Goal: Task Accomplishment & Management: Complete application form

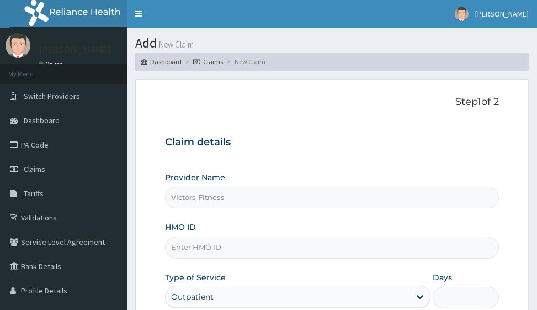
type input "Victors Fitness"
type input "1"
click at [200, 245] on input "HMO ID" at bounding box center [331, 247] width 333 height 22
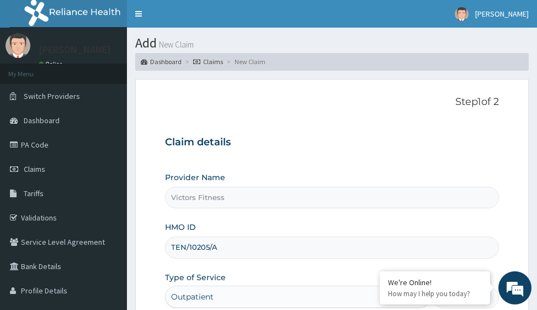
type input "TEN/10205/A"
click at [201, 169] on div "Claim details Provider Name Victors Fitness HMO ID TEN/10205/A Type of Service …" at bounding box center [331, 241] width 333 height 232
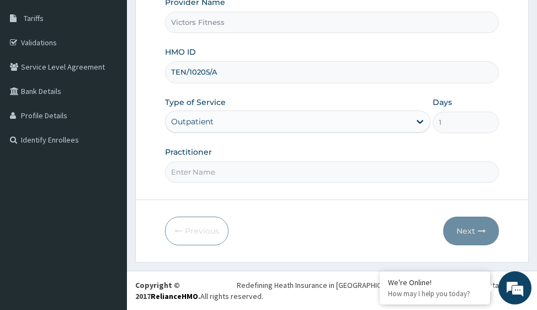
click at [192, 174] on input "Practitioner" at bounding box center [331, 172] width 333 height 22
type input "GYM"
click at [464, 229] on button "Next" at bounding box center [471, 230] width 56 height 29
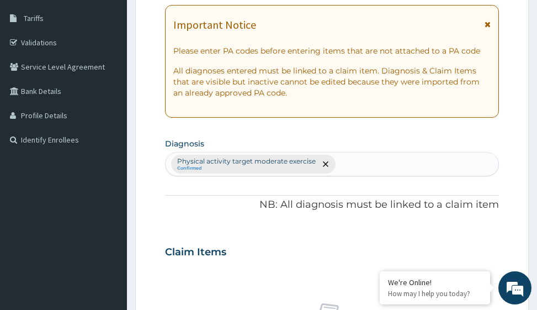
scroll to position [9, 0]
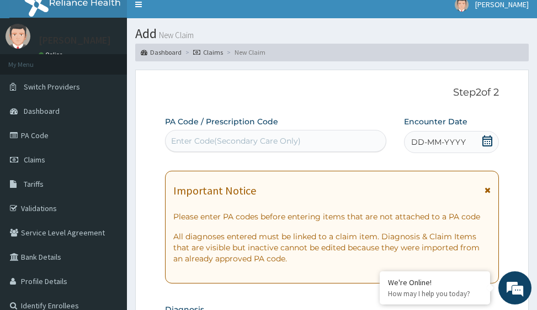
click at [426, 141] on span "DD-MM-YYYY" at bounding box center [438, 141] width 55 height 11
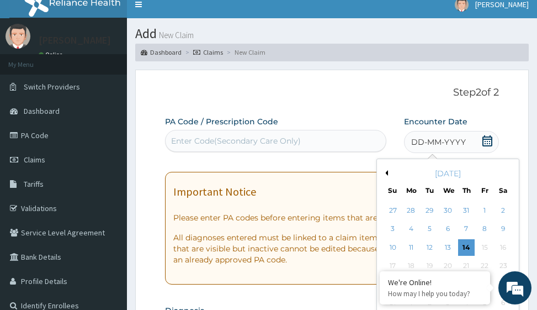
scroll to position [65, 0]
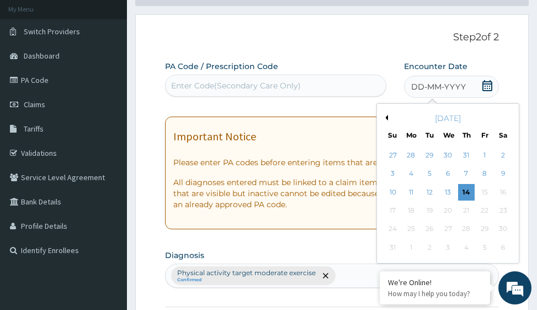
click at [387, 116] on button "Previous Month" at bounding box center [385, 118] width 6 height 6
click at [465, 209] on div "24" at bounding box center [466, 210] width 17 height 17
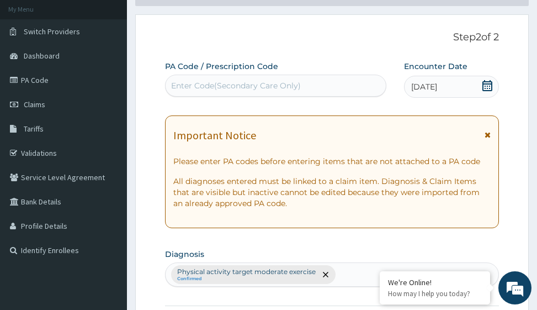
click at [290, 88] on div "Enter Code(Secondary Care Only)" at bounding box center [236, 85] width 130 height 11
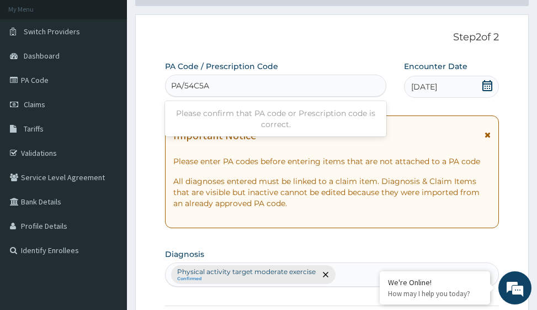
type input "PA/54C5AF"
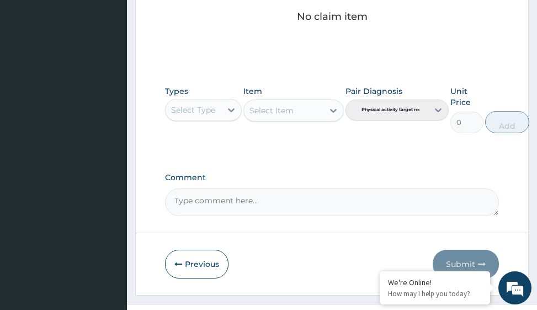
scroll to position [539, 0]
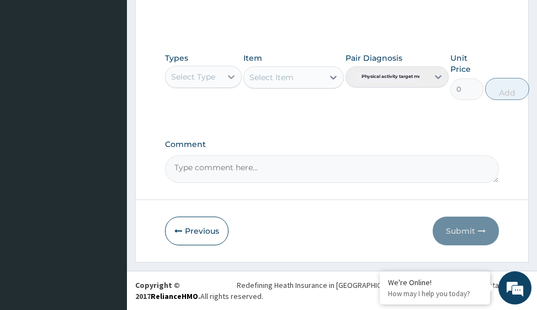
click at [232, 80] on icon at bounding box center [231, 76] width 11 height 11
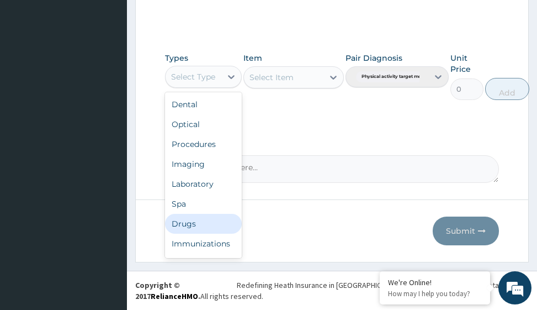
scroll to position [38, 0]
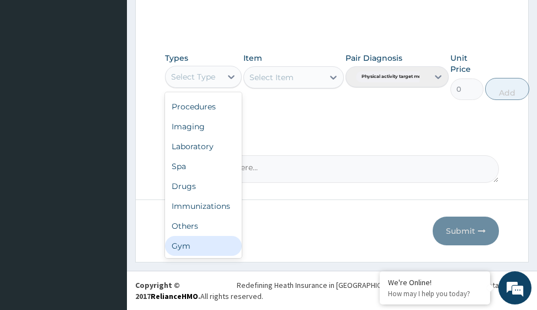
click at [210, 245] on div "Gym" at bounding box center [203, 246] width 77 height 20
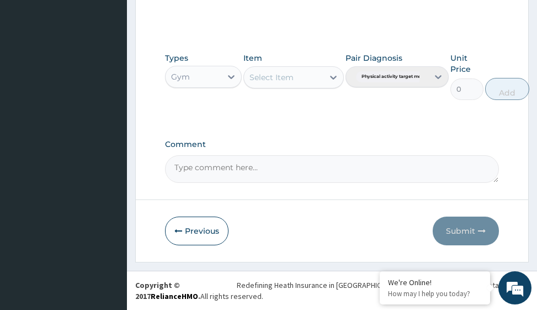
click at [332, 78] on icon at bounding box center [333, 78] width 7 height 4
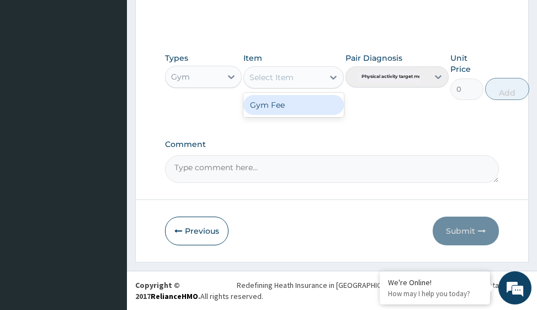
click at [316, 102] on div "Gym Fee" at bounding box center [293, 105] width 100 height 20
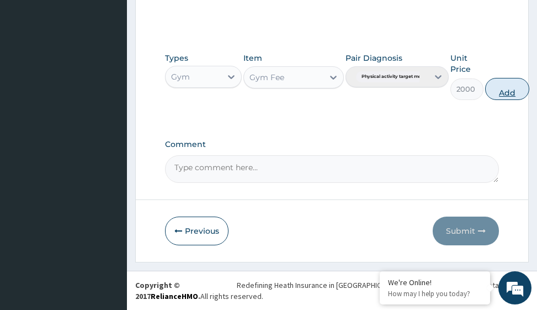
click at [508, 90] on button "Add" at bounding box center [507, 89] width 44 height 22
type input "0"
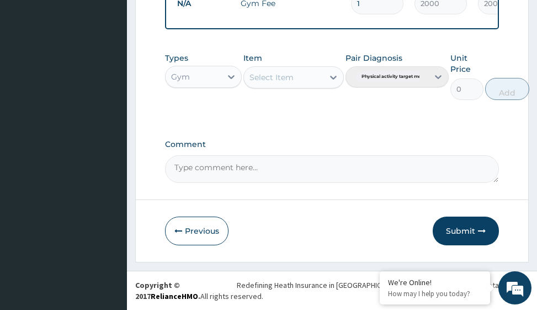
scroll to position [480, 0]
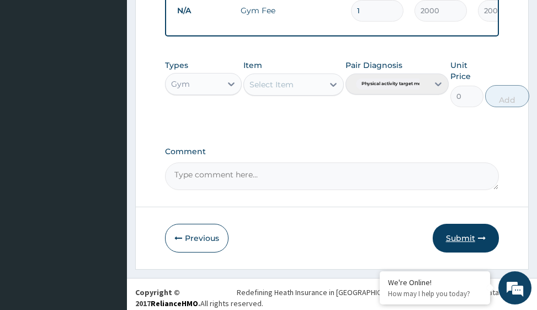
click at [463, 245] on button "Submit" at bounding box center [466, 238] width 66 height 29
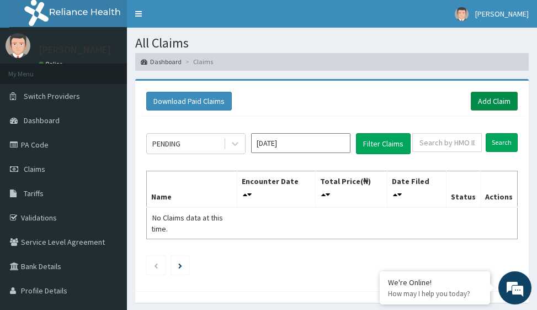
click at [492, 101] on link "Add Claim" at bounding box center [494, 101] width 47 height 19
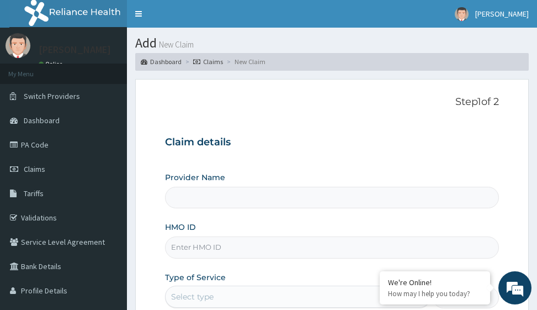
type input "Victors Fitness"
type input "1"
click at [194, 251] on input "HMO ID" at bounding box center [331, 247] width 333 height 22
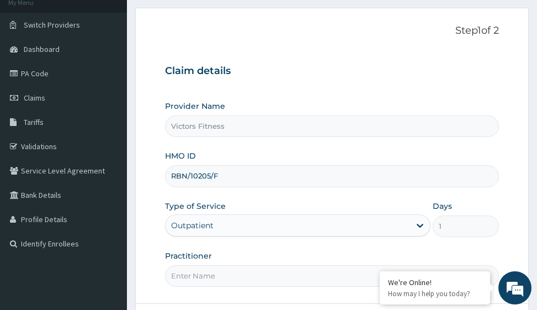
scroll to position [166, 0]
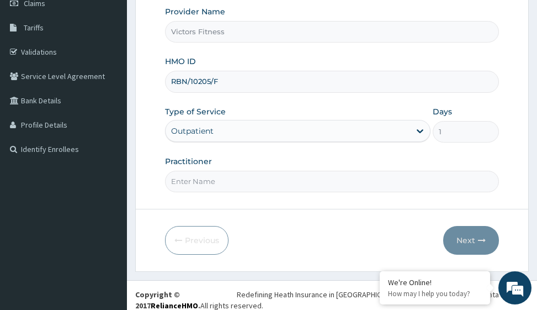
type input "RBN/10205/F"
click at [222, 180] on input "Practitioner" at bounding box center [331, 182] width 333 height 22
type input "GYM"
click at [470, 239] on button "Next" at bounding box center [471, 240] width 56 height 29
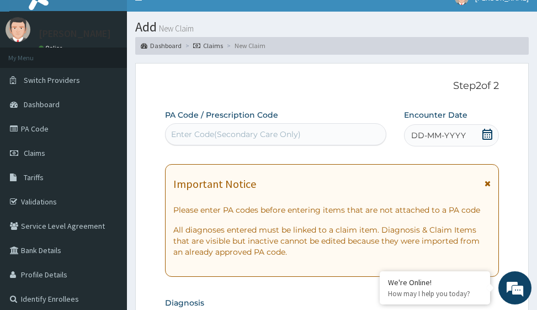
scroll to position [0, 0]
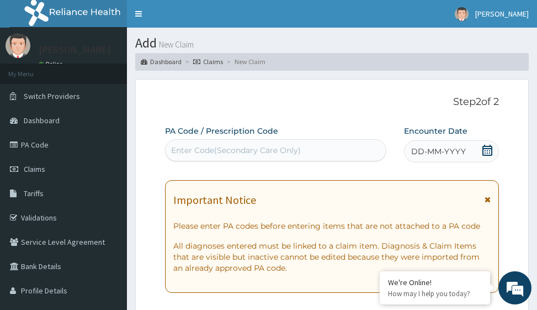
click at [440, 152] on span "DD-MM-YYYY" at bounding box center [438, 151] width 55 height 11
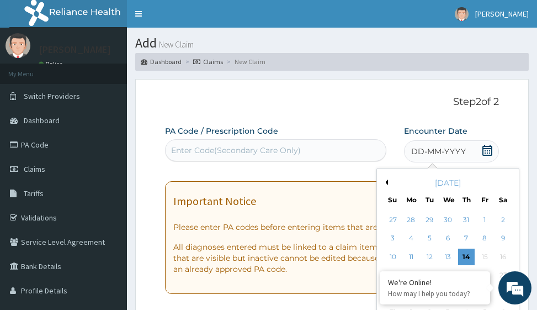
scroll to position [110, 0]
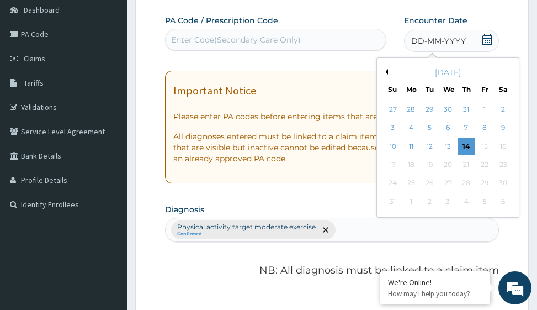
click at [386, 73] on button "Previous Month" at bounding box center [385, 72] width 6 height 6
click at [482, 165] on div "25" at bounding box center [484, 164] width 17 height 17
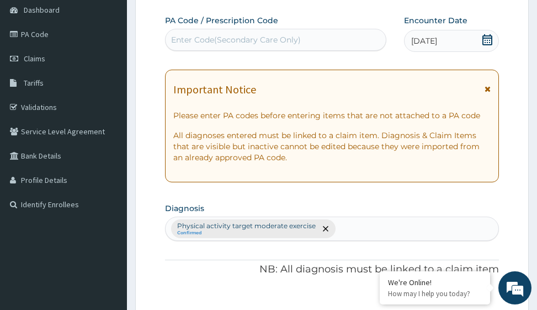
click at [248, 39] on div "Enter Code(Secondary Care Only)" at bounding box center [236, 39] width 130 height 11
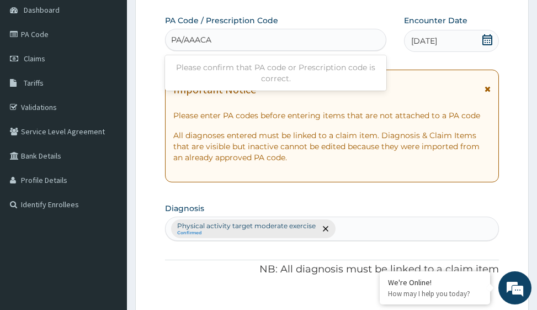
type input "PA/AAACAC"
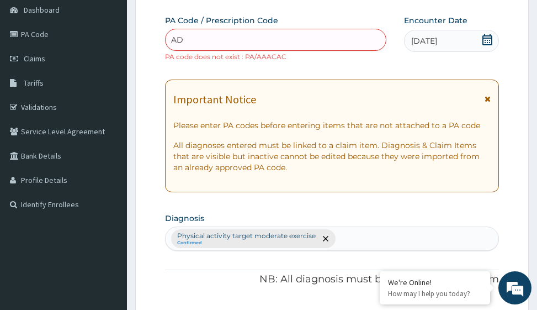
type input "A"
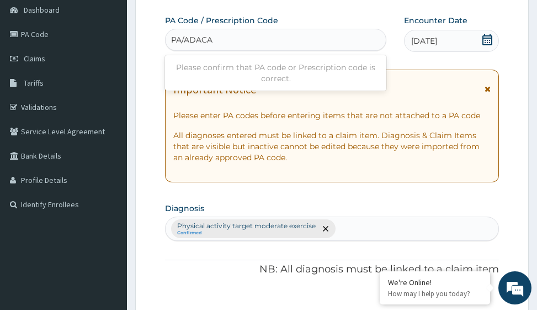
type input "PA/ADACAC"
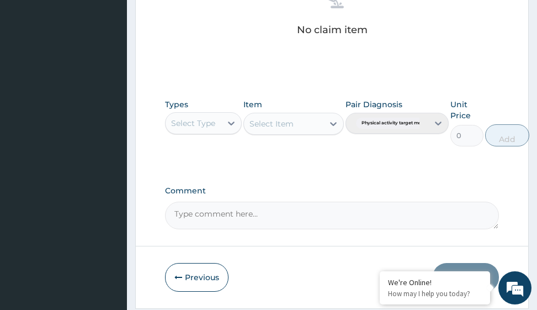
scroll to position [539, 0]
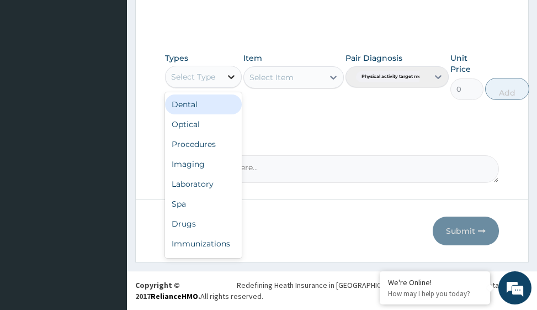
click at [227, 77] on icon at bounding box center [231, 76] width 11 height 11
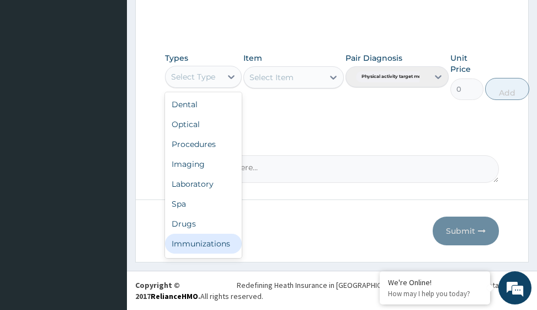
scroll to position [38, 0]
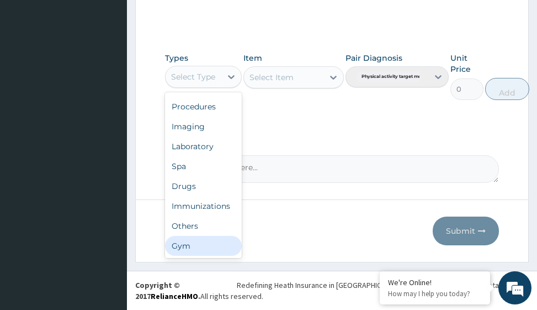
click at [205, 249] on div "Gym" at bounding box center [203, 246] width 77 height 20
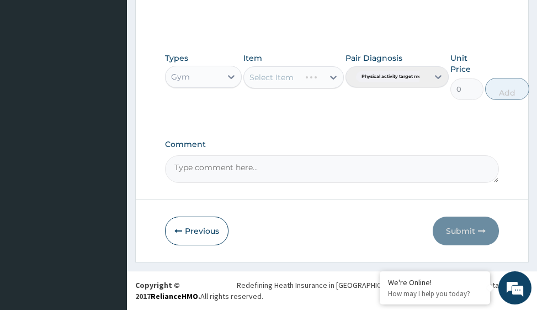
click at [331, 78] on div "Select Item" at bounding box center [293, 77] width 100 height 22
click at [331, 78] on icon at bounding box center [333, 77] width 11 height 11
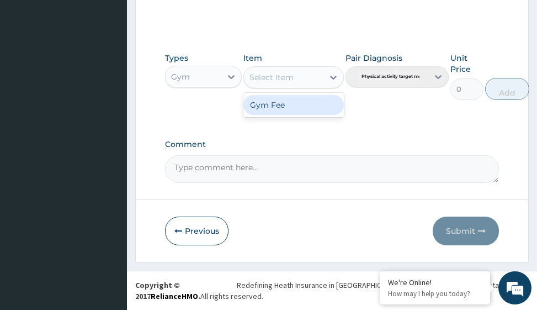
click at [309, 108] on div "Gym Fee" at bounding box center [293, 105] width 100 height 20
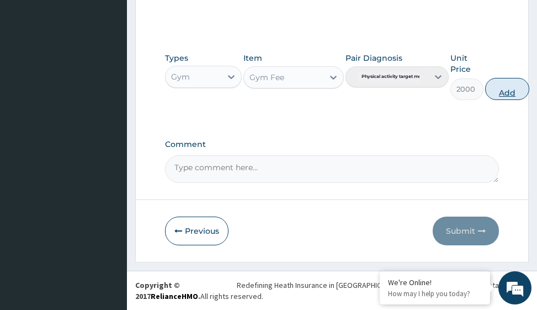
click at [506, 92] on button "Add" at bounding box center [507, 89] width 44 height 22
type input "0"
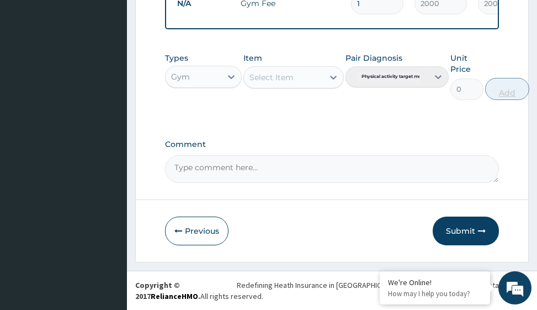
scroll to position [480, 0]
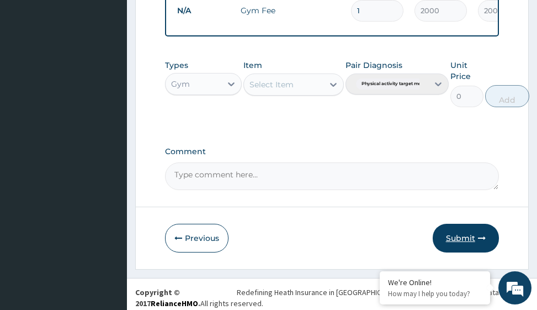
click at [464, 245] on button "Submit" at bounding box center [466, 238] width 66 height 29
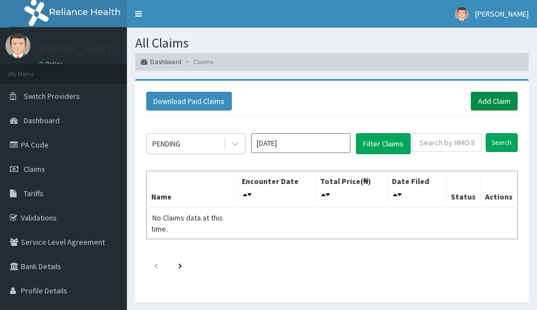
click at [496, 99] on link "Add Claim" at bounding box center [494, 101] width 47 height 19
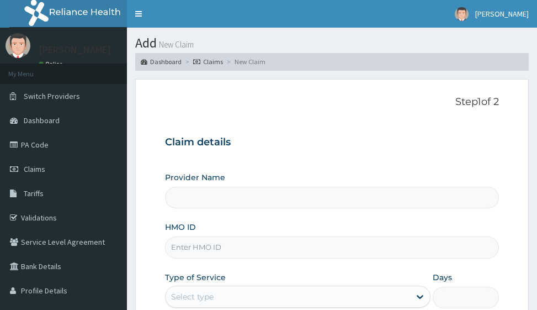
type input "Victors Fitness"
type input "1"
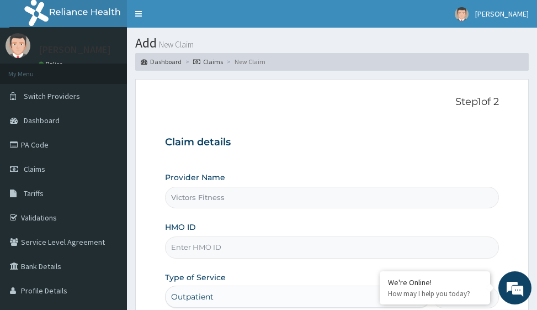
click at [192, 247] on input "HMO ID" at bounding box center [331, 247] width 333 height 22
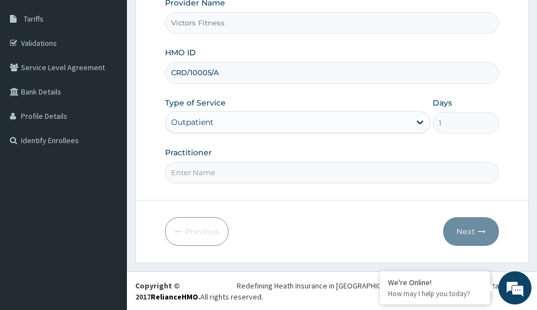
scroll to position [175, 0]
type input "CRD/10005/A"
click at [201, 174] on input "Practitioner" at bounding box center [331, 172] width 333 height 22
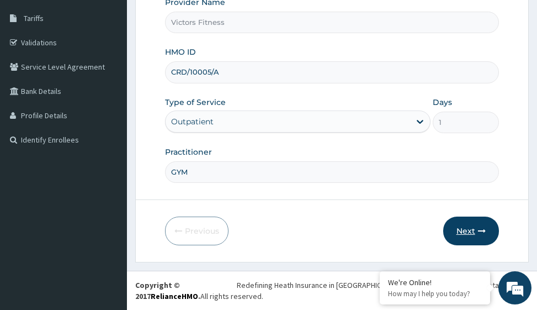
type input "GYM"
click at [459, 231] on button "Next" at bounding box center [471, 230] width 56 height 29
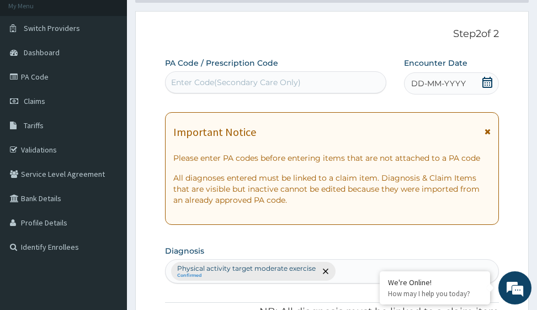
scroll to position [65, 0]
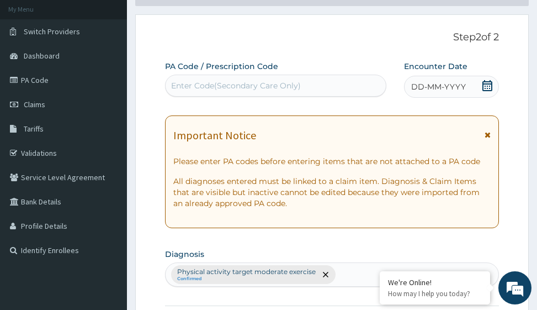
click at [440, 89] on span "DD-MM-YYYY" at bounding box center [438, 86] width 55 height 11
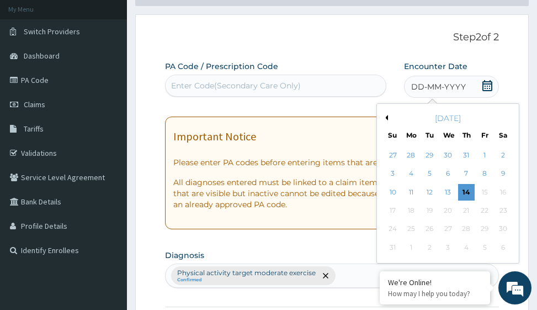
click at [385, 117] on button "Previous Month" at bounding box center [385, 118] width 6 height 6
click at [485, 208] on div "25" at bounding box center [484, 210] width 17 height 17
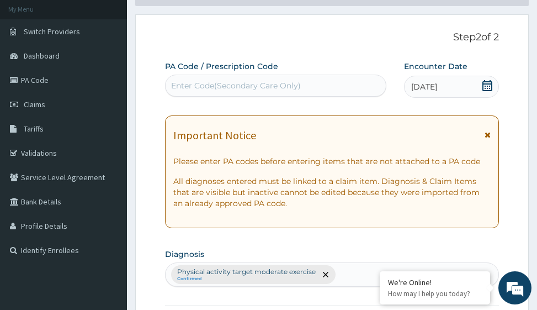
click at [239, 82] on div "Enter Code(Secondary Care Only)" at bounding box center [236, 85] width 130 height 11
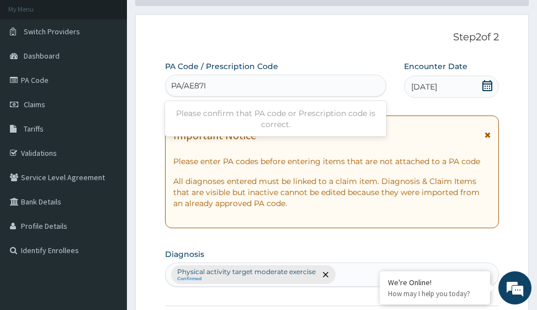
type input "PA/AE87IA"
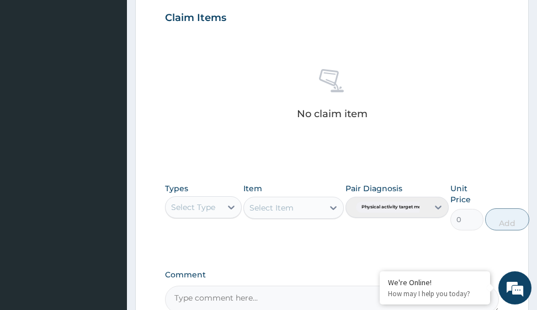
scroll to position [549, 0]
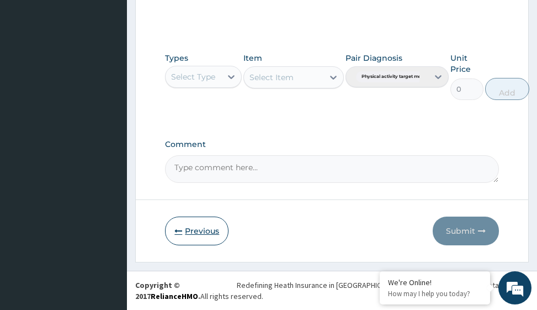
click at [206, 231] on button "Previous" at bounding box center [196, 230] width 63 height 29
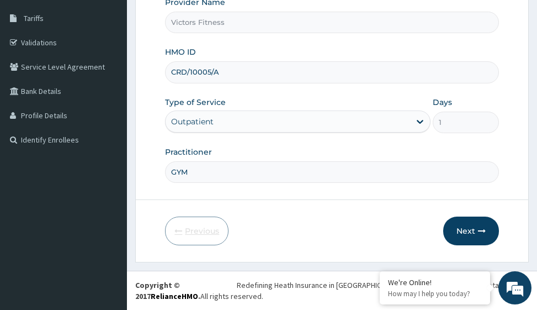
scroll to position [175, 0]
drag, startPoint x: 222, startPoint y: 72, endPoint x: 182, endPoint y: 87, distance: 43.0
click at [182, 87] on div "Provider Name Victors Fitness HMO ID CRD/10005/A Type of Service Outpatient Day…" at bounding box center [331, 89] width 333 height 185
click at [220, 73] on input "CRD/10005/A" at bounding box center [331, 72] width 333 height 22
drag, startPoint x: 222, startPoint y: 71, endPoint x: 165, endPoint y: 73, distance: 56.9
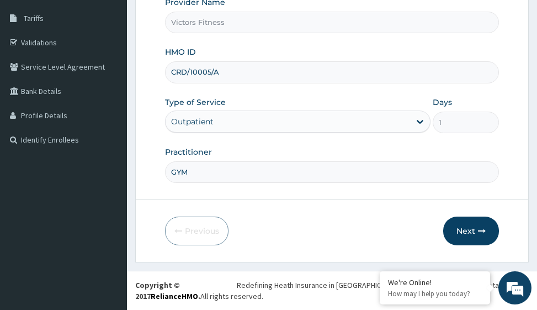
click at [165, 73] on input "CRD/10005/A" at bounding box center [331, 72] width 333 height 22
type input "AMT/10031/A"
click at [472, 228] on button "Next" at bounding box center [471, 230] width 56 height 29
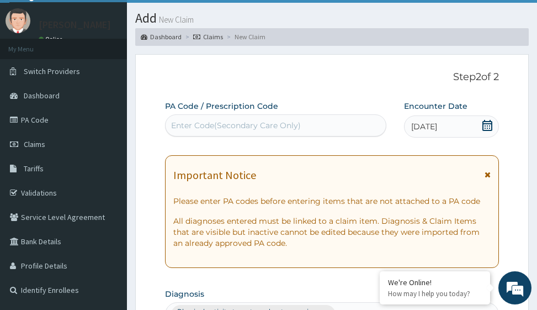
scroll to position [9, 0]
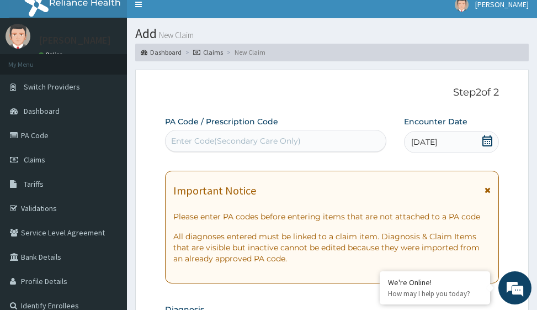
click at [284, 139] on div "Enter Code(Secondary Care Only)" at bounding box center [236, 140] width 130 height 11
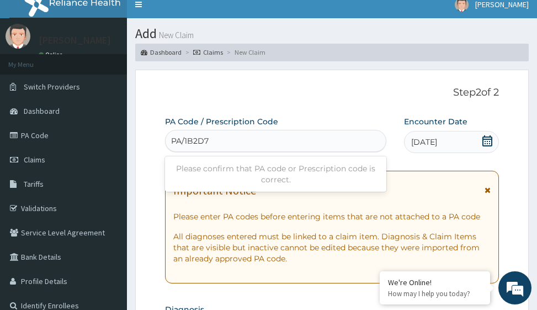
type input "PA/1B2D7F"
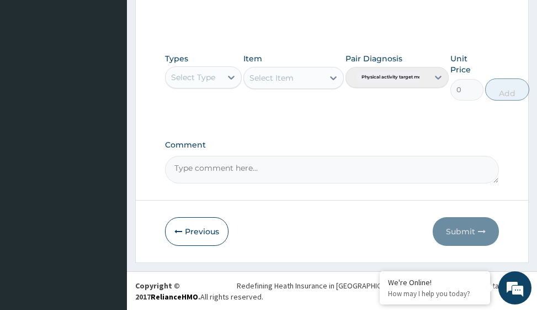
scroll to position [539, 0]
click at [229, 81] on icon at bounding box center [231, 76] width 11 height 11
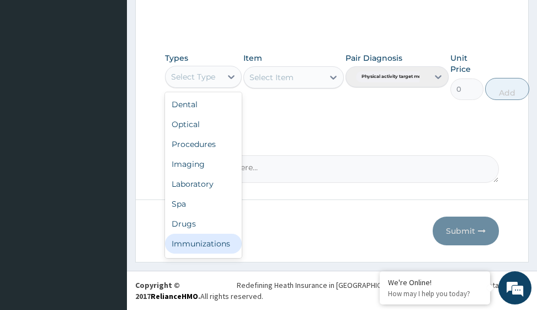
scroll to position [38, 0]
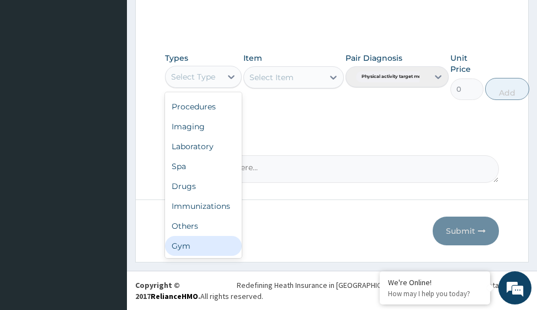
click at [211, 249] on div "Gym" at bounding box center [203, 246] width 77 height 20
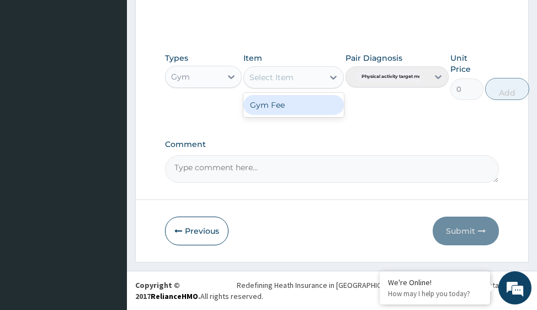
click at [331, 78] on icon at bounding box center [333, 77] width 11 height 11
click at [320, 106] on div "Gym Fee" at bounding box center [293, 105] width 100 height 20
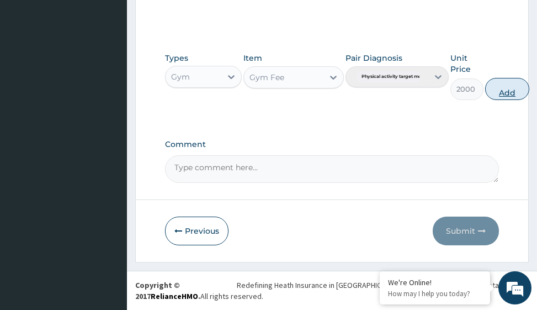
click at [512, 91] on button "Add" at bounding box center [507, 89] width 44 height 22
type input "0"
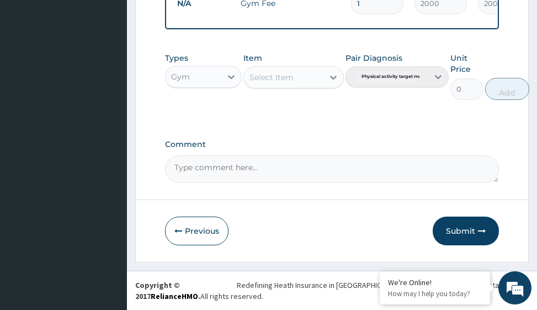
scroll to position [480, 0]
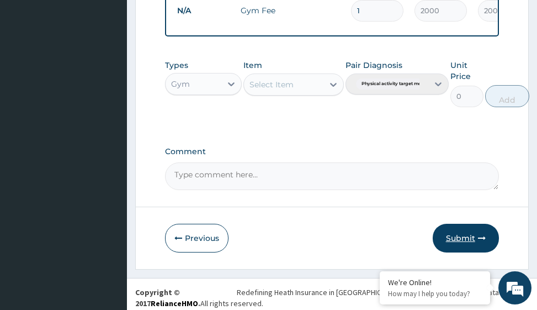
click at [466, 244] on button "Submit" at bounding box center [466, 238] width 66 height 29
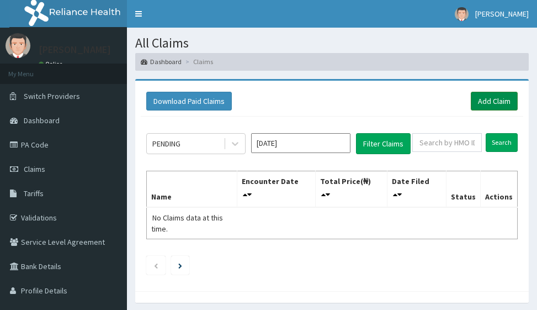
click at [497, 97] on link "Add Claim" at bounding box center [494, 101] width 47 height 19
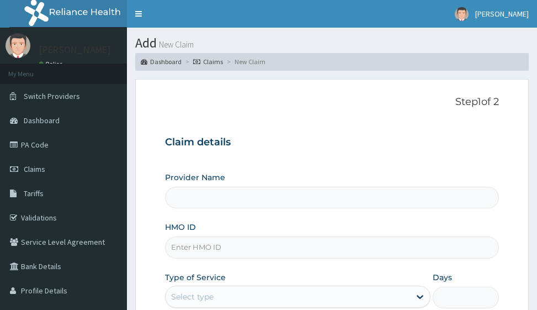
click at [199, 246] on input "HMO ID" at bounding box center [331, 247] width 333 height 22
type input "TEN/"
type input "Victors Fitness"
type input "1"
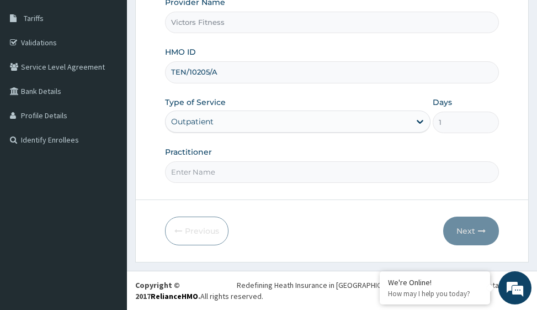
type input "TEN/10205/A"
click at [206, 172] on input "Practitioner" at bounding box center [331, 172] width 333 height 22
type input "GYM"
click at [471, 227] on button "Next" at bounding box center [471, 230] width 56 height 29
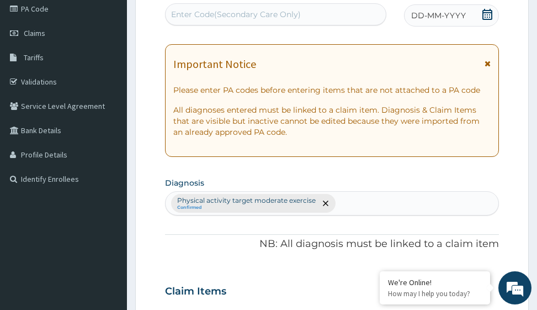
scroll to position [120, 0]
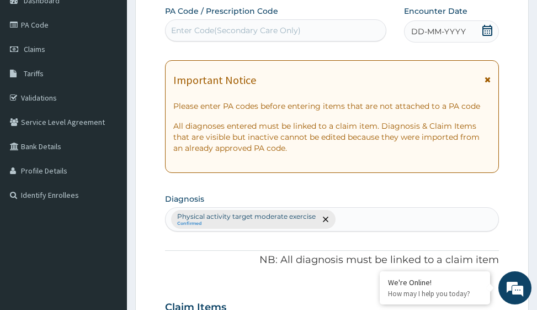
click at [440, 31] on span "DD-MM-YYYY" at bounding box center [438, 31] width 55 height 11
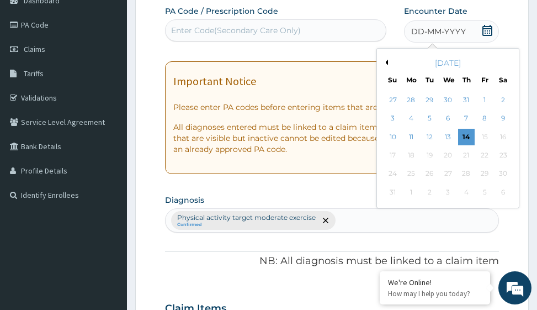
click at [386, 62] on button "Previous Month" at bounding box center [385, 63] width 6 height 6
click at [488, 154] on div "25" at bounding box center [484, 155] width 17 height 17
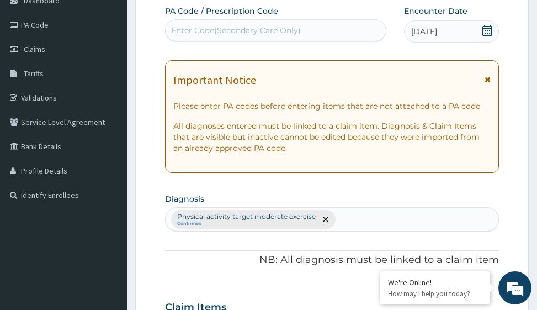
click at [183, 31] on div "Enter Code(Secondary Care Only)" at bounding box center [236, 30] width 130 height 11
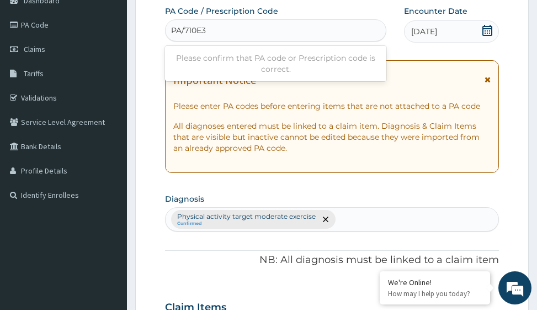
type input "PA/710E3B"
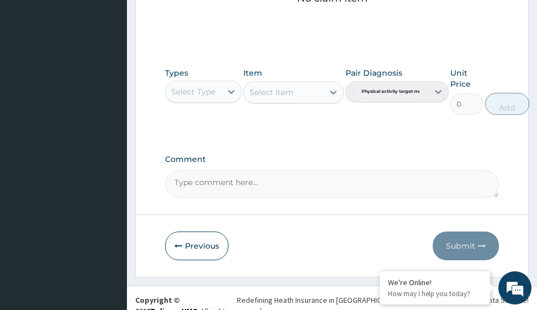
scroll to position [539, 0]
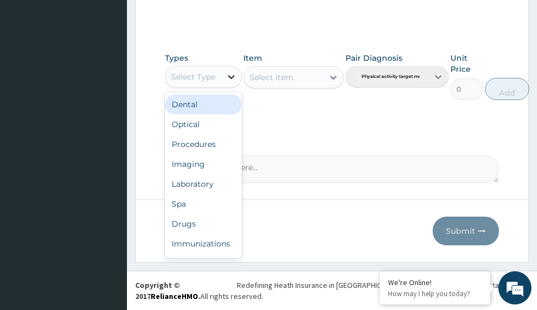
click at [229, 75] on icon at bounding box center [231, 76] width 11 height 11
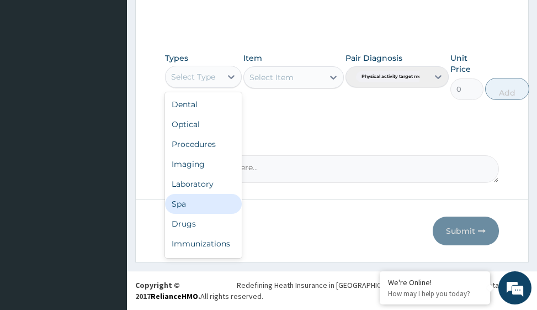
scroll to position [38, 0]
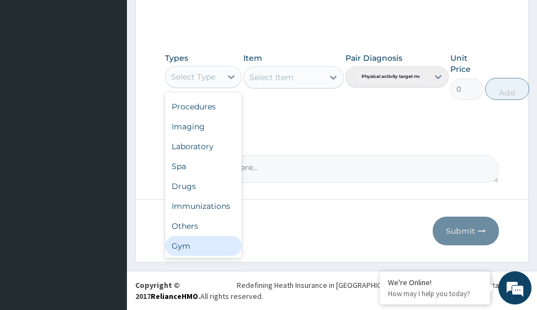
click at [214, 248] on div "Gym" at bounding box center [203, 246] width 77 height 20
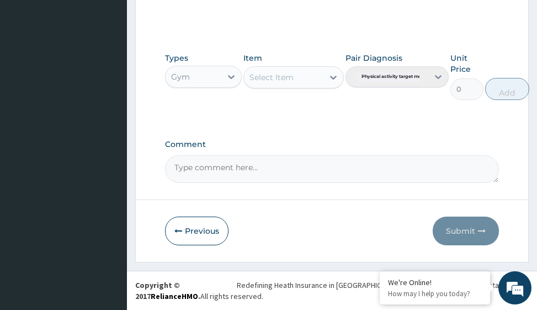
click at [332, 79] on icon at bounding box center [333, 77] width 11 height 11
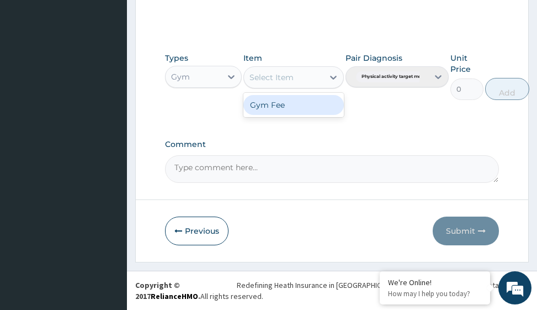
click at [309, 104] on div "Gym Fee" at bounding box center [293, 105] width 100 height 20
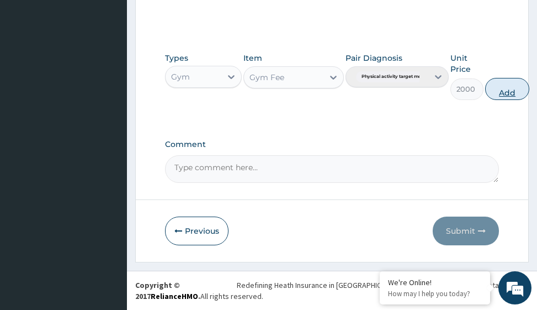
click at [503, 91] on button "Add" at bounding box center [507, 89] width 44 height 22
type input "0"
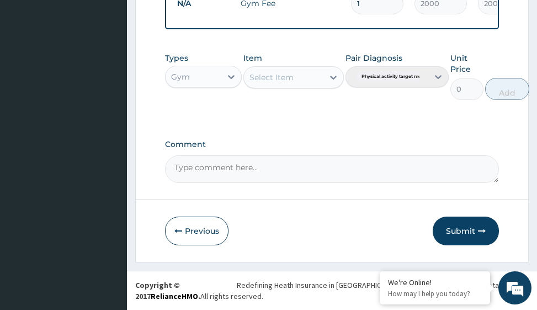
scroll to position [480, 0]
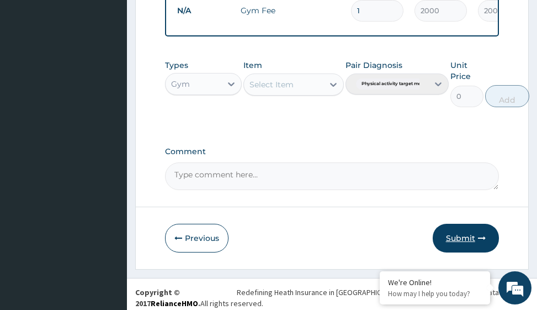
click at [473, 244] on button "Submit" at bounding box center [466, 238] width 66 height 29
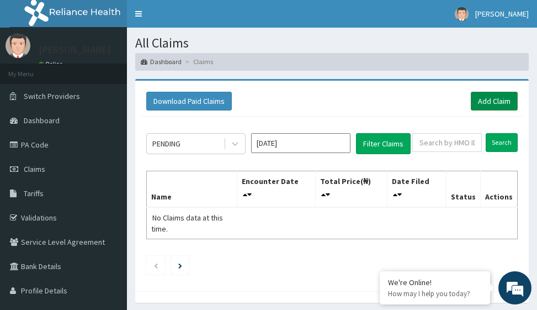
click at [503, 102] on link "Add Claim" at bounding box center [494, 101] width 47 height 19
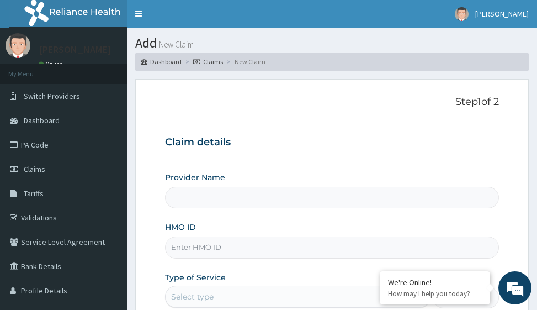
type input "Victors Fitness"
type input "1"
click at [188, 246] on input "HMO ID" at bounding box center [331, 247] width 333 height 22
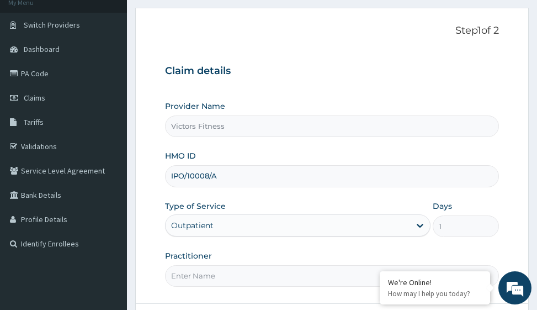
scroll to position [175, 0]
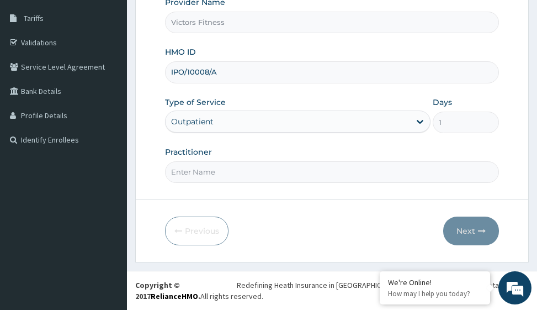
type input "IPO/10008/A"
click at [232, 174] on input "Practitioner" at bounding box center [331, 172] width 333 height 22
type input "GYM"
click at [474, 230] on button "Next" at bounding box center [471, 230] width 56 height 29
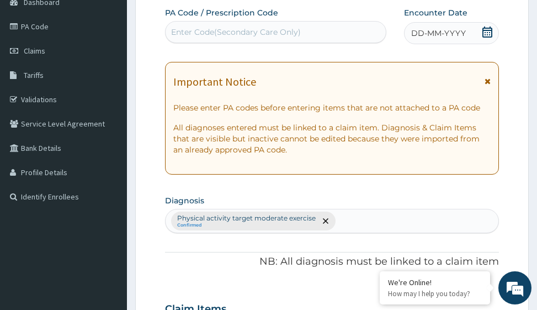
scroll to position [9, 0]
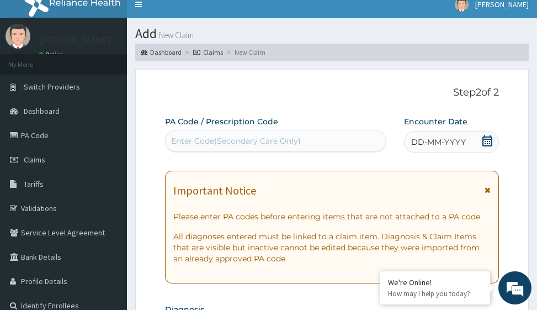
click at [438, 151] on div "DD-MM-YYYY" at bounding box center [451, 142] width 95 height 22
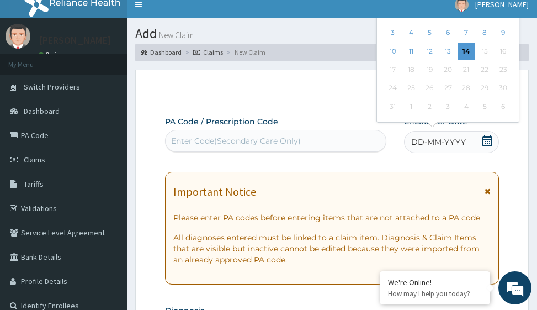
click at [439, 142] on span "DD-MM-YYYY" at bounding box center [438, 141] width 55 height 11
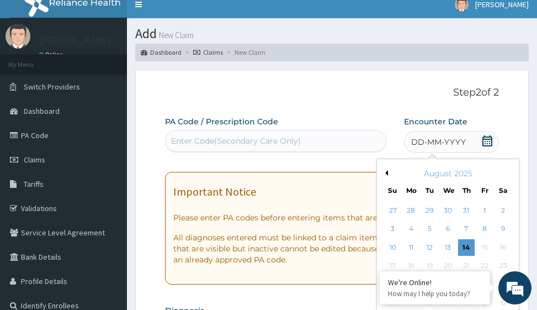
scroll to position [120, 0]
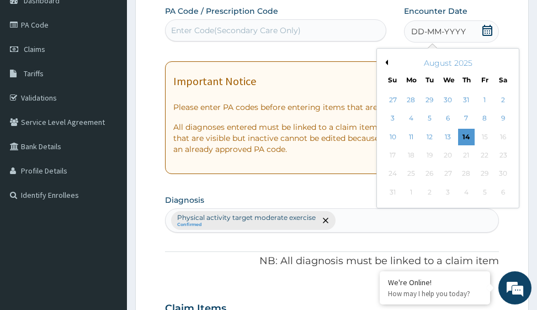
click at [386, 62] on button "Previous Month" at bounding box center [385, 63] width 6 height 6
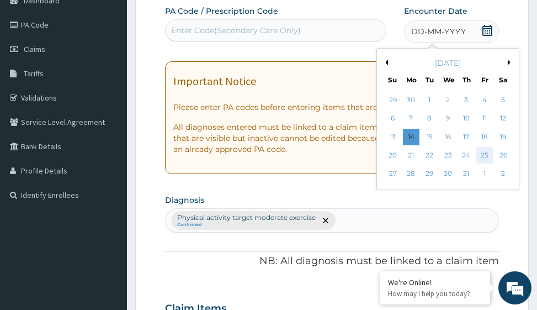
click at [489, 156] on div "25" at bounding box center [484, 155] width 17 height 17
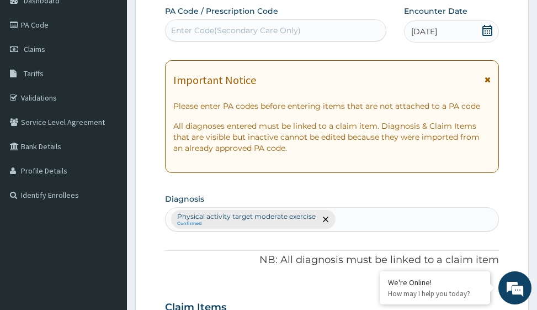
click at [249, 26] on div "Enter Code(Secondary Care Only)" at bounding box center [236, 30] width 130 height 11
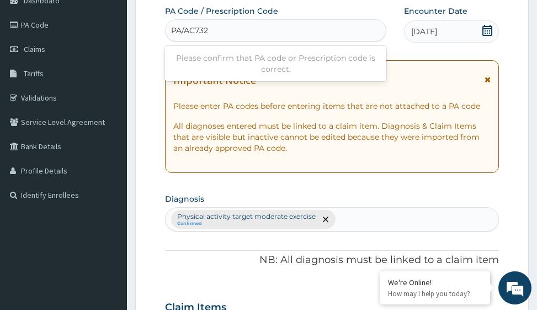
type input "PA/AC7327"
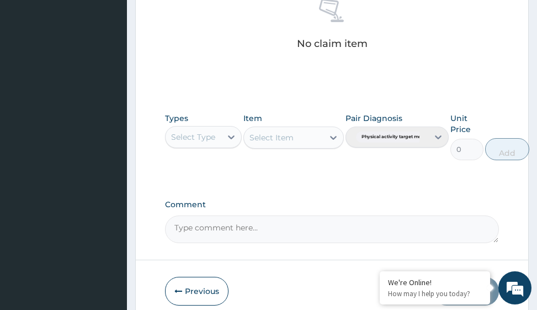
scroll to position [539, 0]
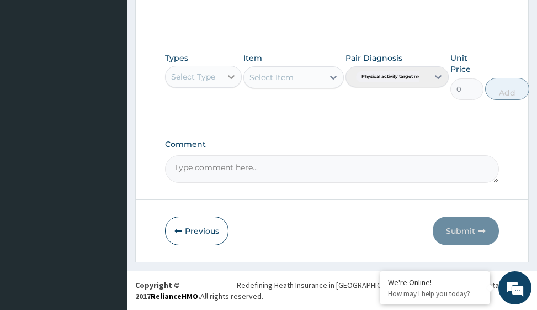
click at [226, 81] on icon at bounding box center [231, 76] width 11 height 11
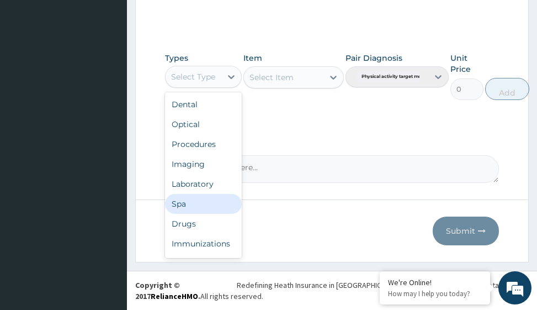
scroll to position [38, 0]
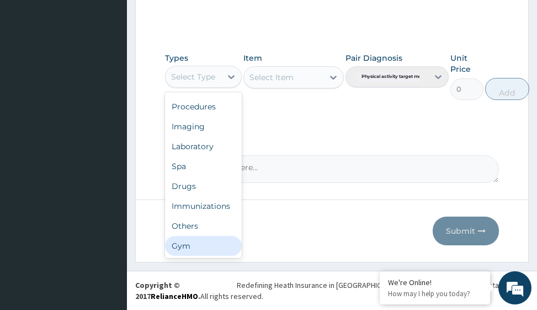
click at [187, 241] on div "Gym" at bounding box center [203, 246] width 77 height 20
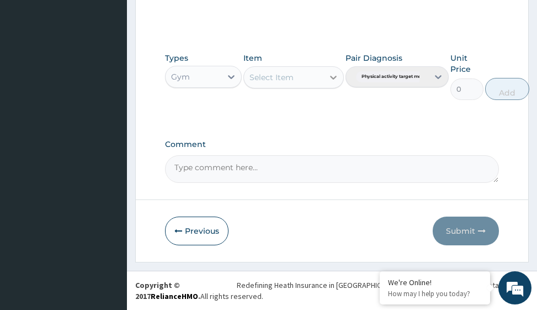
click at [334, 79] on icon at bounding box center [333, 77] width 11 height 11
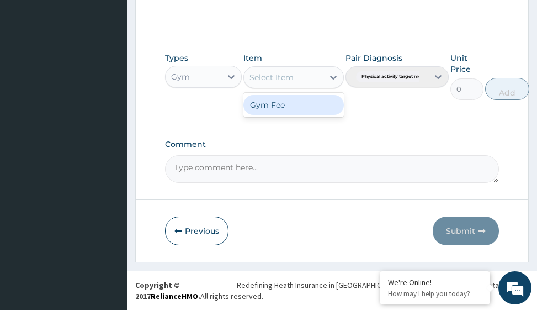
click at [307, 104] on div "Gym Fee" at bounding box center [293, 105] width 100 height 20
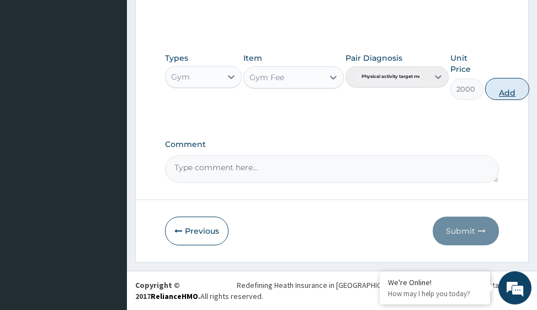
click at [507, 89] on button "Add" at bounding box center [507, 89] width 44 height 22
type input "0"
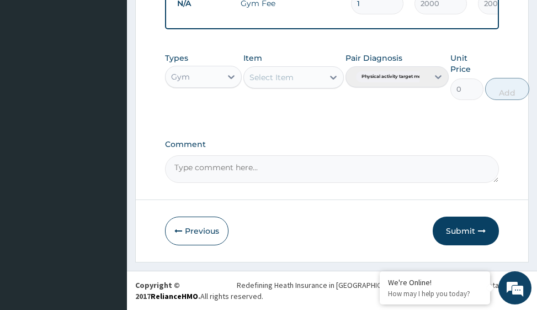
scroll to position [480, 0]
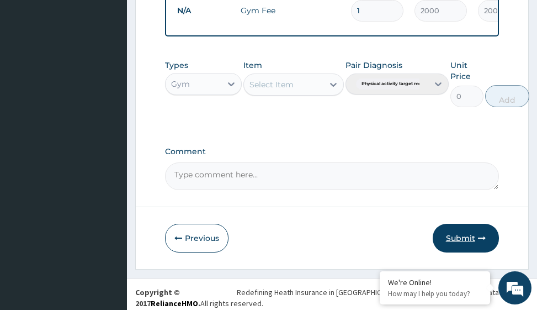
click at [465, 245] on button "Submit" at bounding box center [466, 238] width 66 height 29
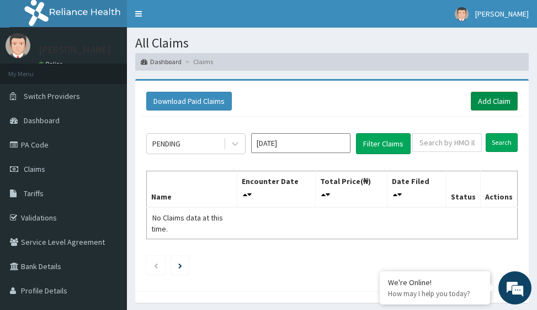
click at [504, 101] on link "Add Claim" at bounding box center [494, 101] width 47 height 19
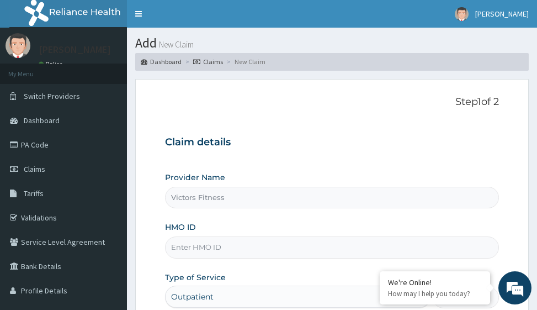
type input "Victors Fitness"
type input "1"
click at [194, 248] on input "HMO ID" at bounding box center [331, 247] width 333 height 22
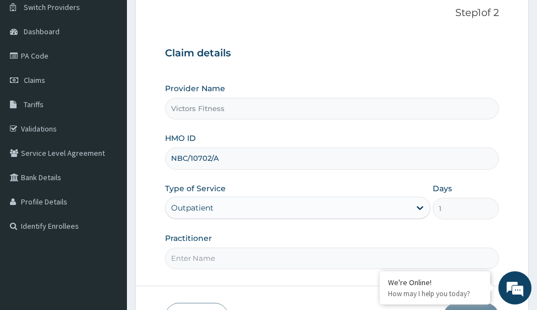
scroll to position [166, 0]
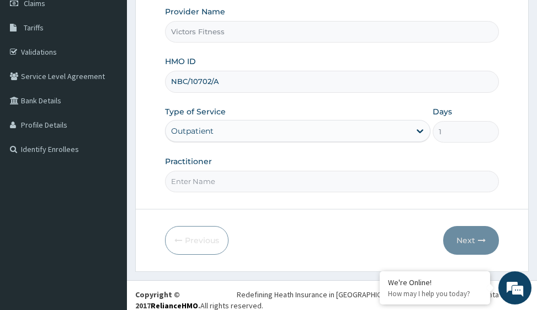
type input "NBC/10702/A"
click at [200, 184] on input "Practitioner" at bounding box center [331, 182] width 333 height 22
type input "GYM"
click at [466, 239] on button "Next" at bounding box center [471, 240] width 56 height 29
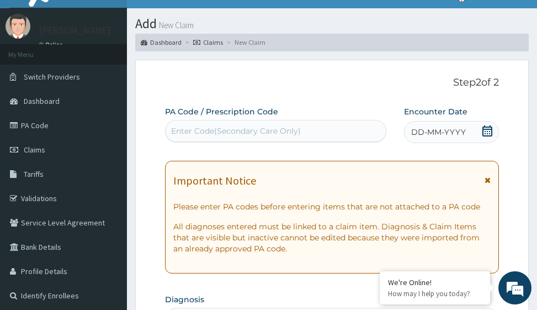
scroll to position [0, 0]
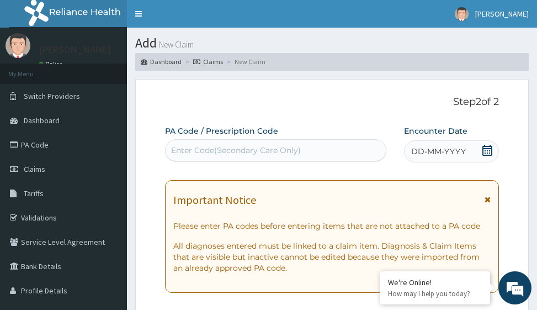
click at [443, 149] on span "DD-MM-YYYY" at bounding box center [438, 151] width 55 height 11
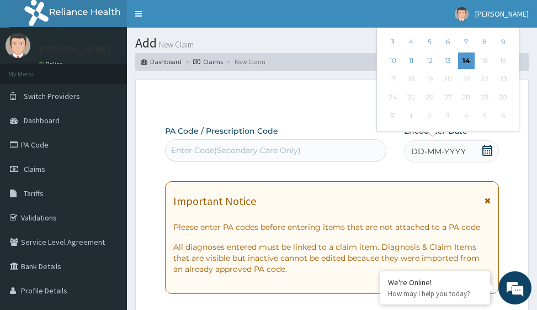
click at [447, 149] on span "DD-MM-YYYY" at bounding box center [438, 151] width 55 height 11
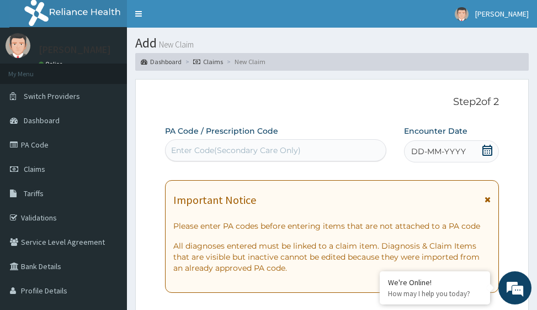
click at [438, 152] on span "DD-MM-YYYY" at bounding box center [438, 151] width 55 height 11
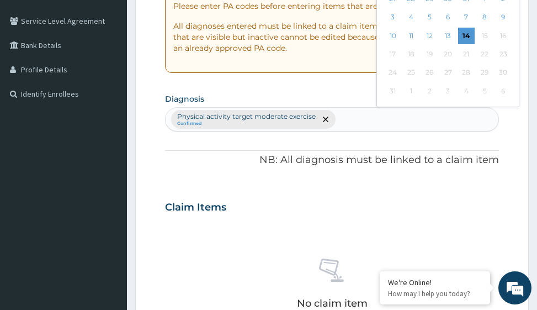
scroll to position [166, 0]
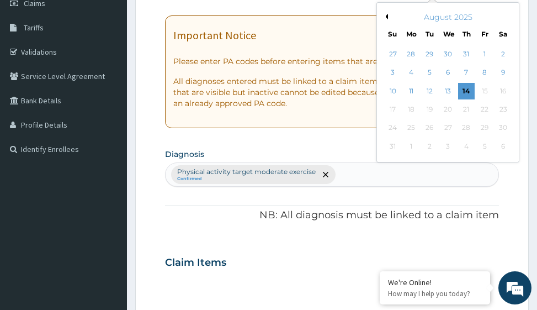
click at [385, 17] on button "Previous Month" at bounding box center [385, 17] width 6 height 6
click at [504, 110] on div "26" at bounding box center [503, 109] width 17 height 17
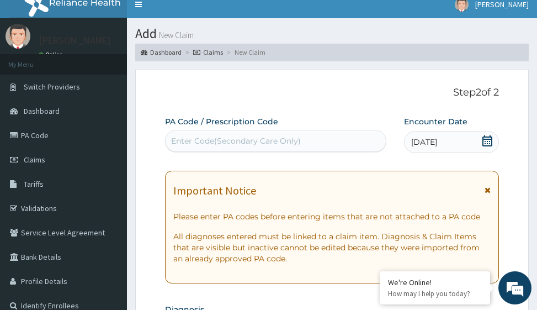
scroll to position [0, 0]
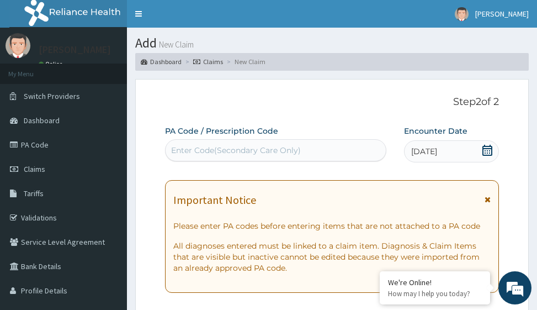
click at [200, 145] on div "Enter Code(Secondary Care Only)" at bounding box center [236, 150] width 130 height 11
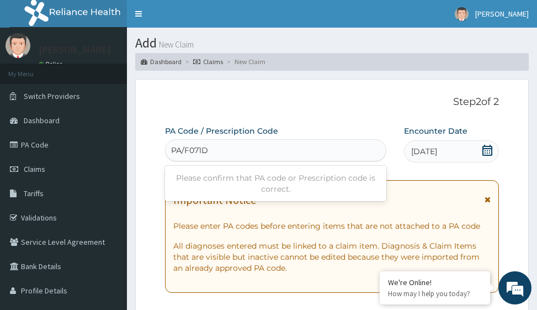
type input "PA/F071D1"
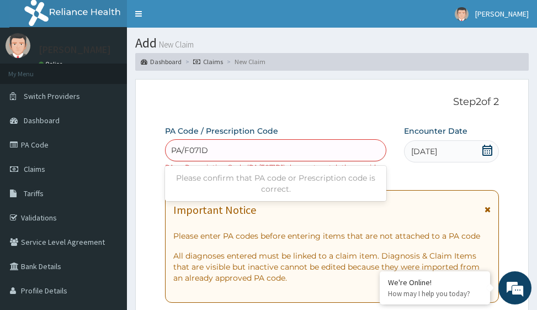
type input "PA/F071D1"
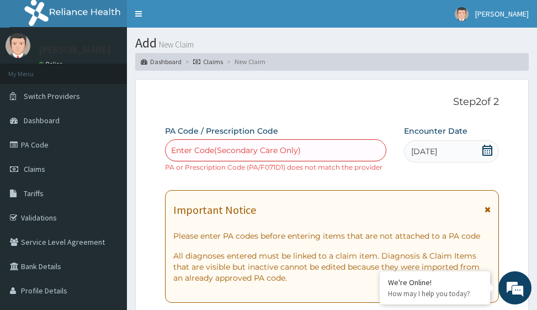
paste input "PA/F071D1"
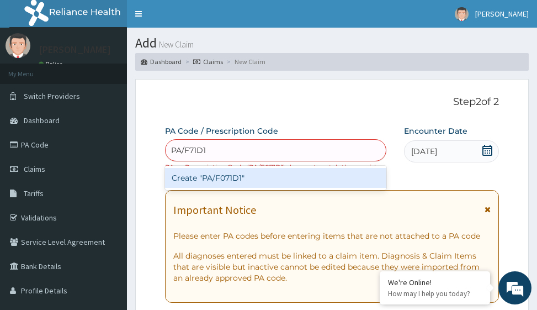
type input "PA/FO71D1"
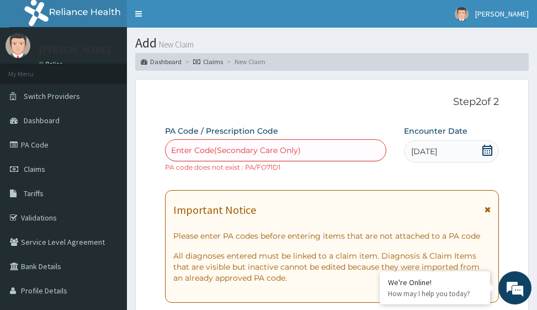
paste input "PA/F071D1"
type input "PA/F071D1"
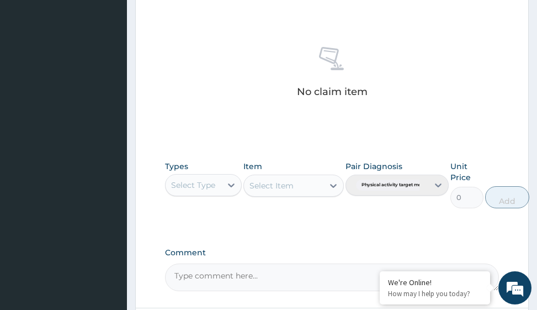
scroll to position [549, 0]
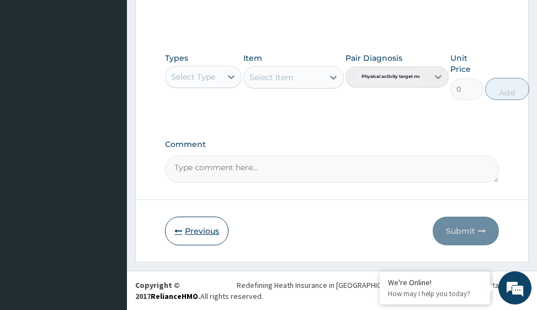
click at [201, 226] on button "Previous" at bounding box center [196, 230] width 63 height 29
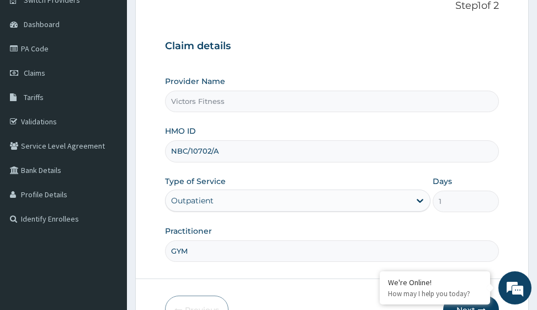
scroll to position [110, 0]
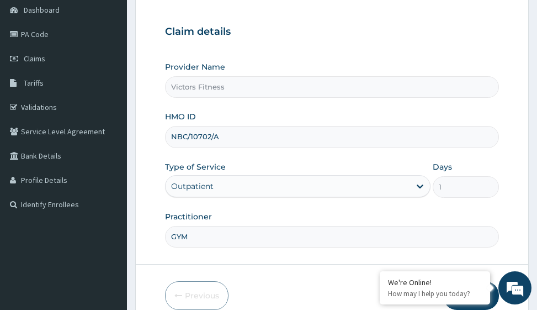
drag, startPoint x: 210, startPoint y: 137, endPoint x: 194, endPoint y: 140, distance: 16.2
click at [194, 140] on input "NBC/10702/A" at bounding box center [331, 137] width 333 height 22
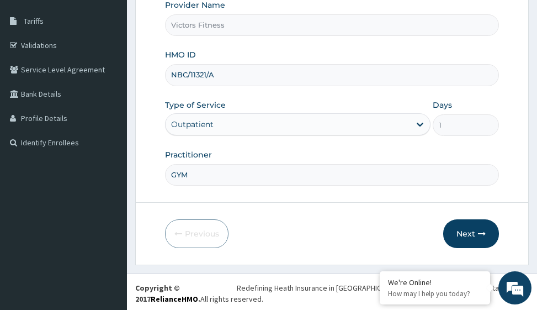
scroll to position [175, 0]
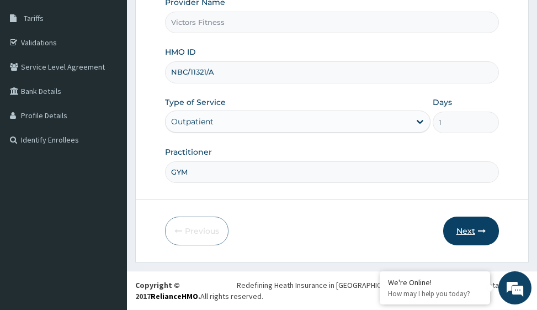
type input "NBC/11321/A"
click at [478, 229] on icon "button" at bounding box center [482, 231] width 8 height 8
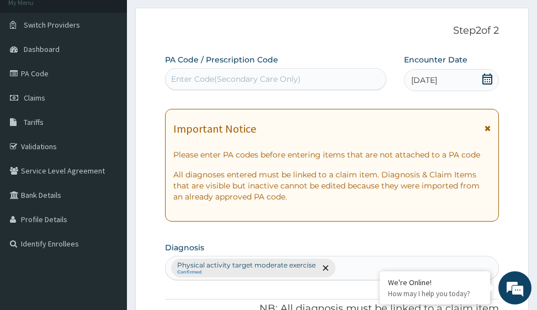
scroll to position [65, 0]
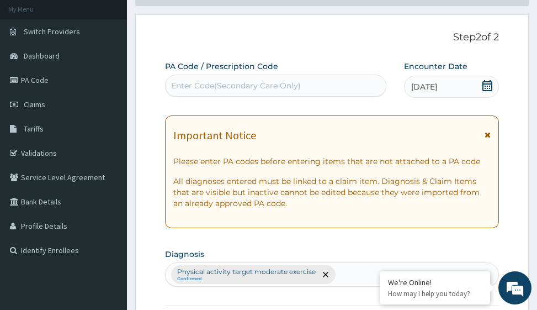
click at [244, 87] on div "Enter Code(Secondary Care Only)" at bounding box center [236, 85] width 130 height 11
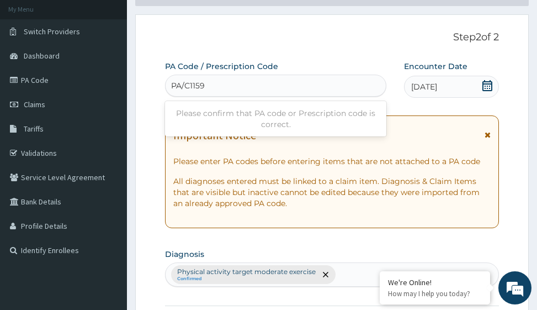
type input "PA/C11590"
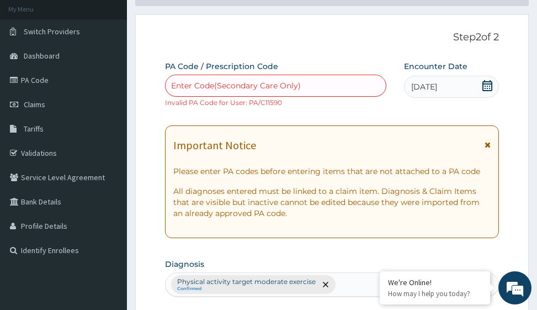
paste input "PA/C11590"
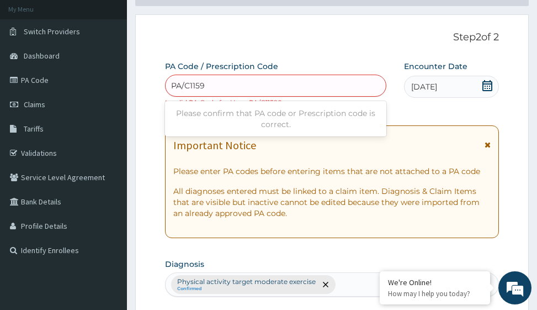
type input "PA/C1159D"
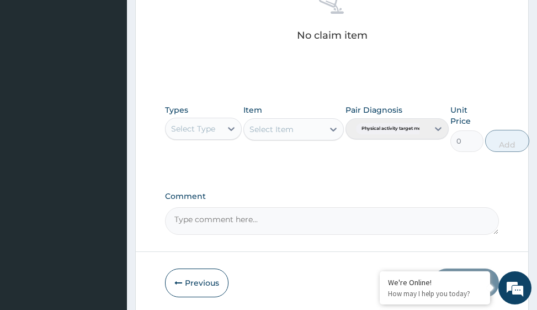
scroll to position [549, 0]
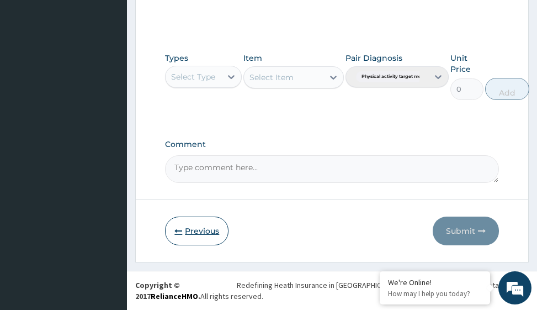
click at [195, 232] on button "Previous" at bounding box center [196, 230] width 63 height 29
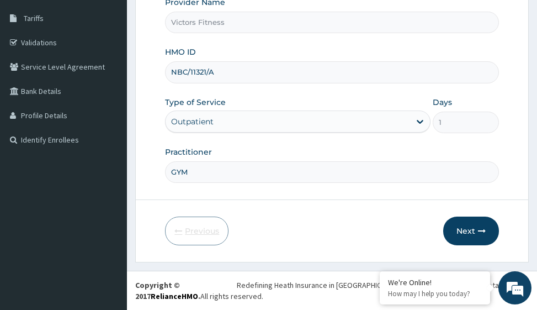
scroll to position [175, 0]
drag, startPoint x: 220, startPoint y: 73, endPoint x: 163, endPoint y: 77, distance: 56.5
click at [163, 77] on form "Step 1 of 2 Claim details Provider Name Victors Fitness HMO ID NBC/11321/A Type…" at bounding box center [332, 83] width 394 height 358
type input "FDQ/10056/A"
click at [483, 230] on icon "button" at bounding box center [482, 231] width 8 height 8
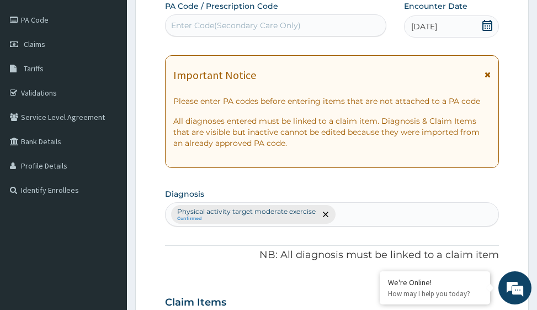
scroll to position [65, 0]
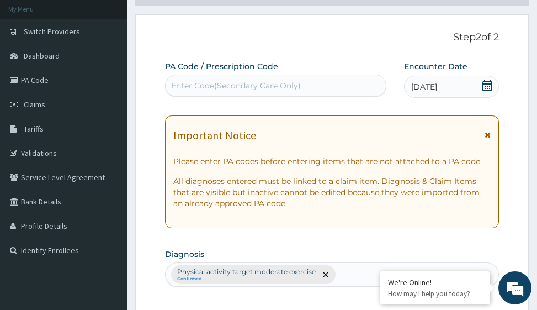
click at [254, 86] on div "Enter Code(Secondary Care Only)" at bounding box center [236, 85] width 130 height 11
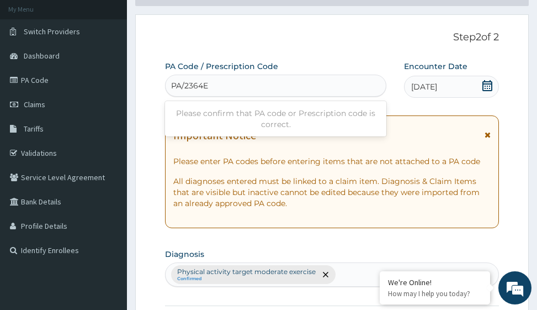
type input "PA/2364E9"
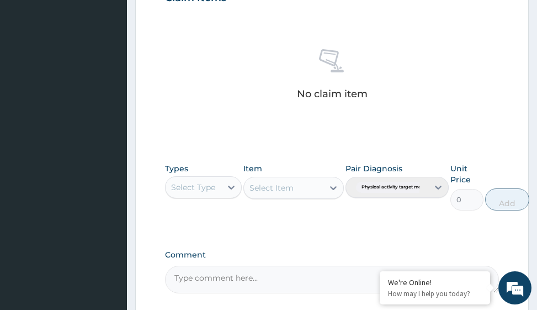
scroll to position [539, 0]
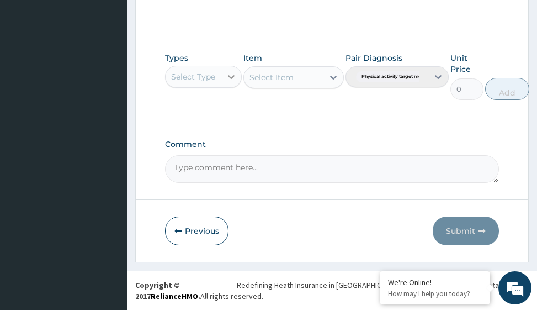
click at [232, 82] on icon at bounding box center [231, 76] width 11 height 11
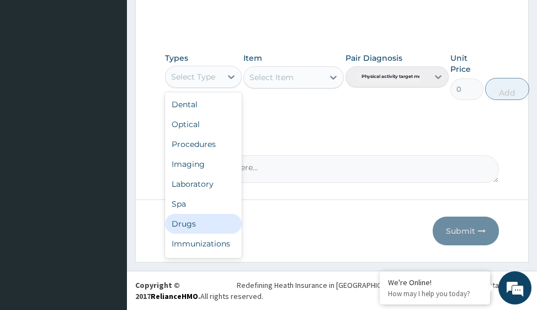
scroll to position [38, 0]
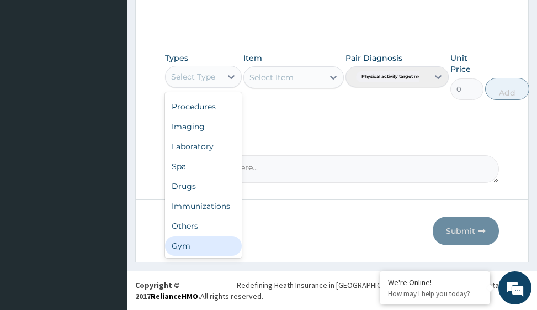
click at [224, 249] on div "Gym" at bounding box center [203, 246] width 77 height 20
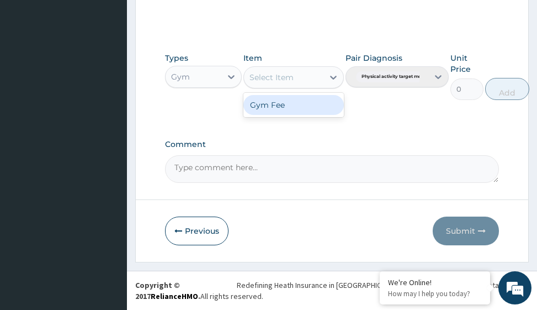
click at [334, 77] on icon at bounding box center [333, 78] width 7 height 4
click at [314, 104] on div "Gym Fee" at bounding box center [293, 105] width 100 height 20
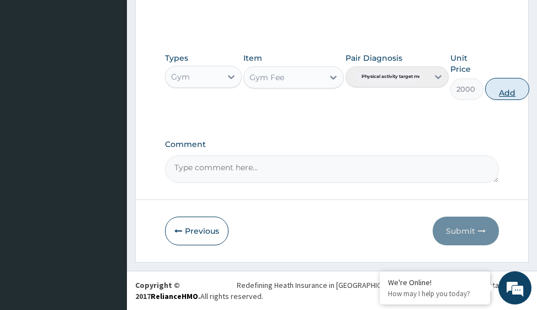
click at [506, 92] on button "Add" at bounding box center [507, 89] width 44 height 22
type input "0"
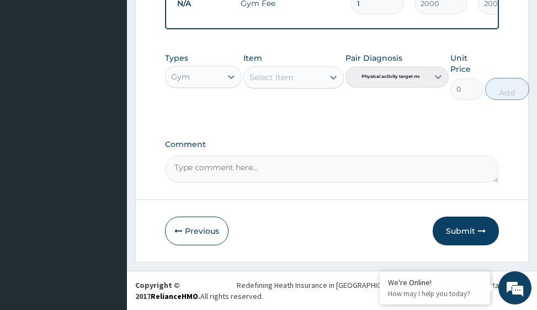
scroll to position [480, 0]
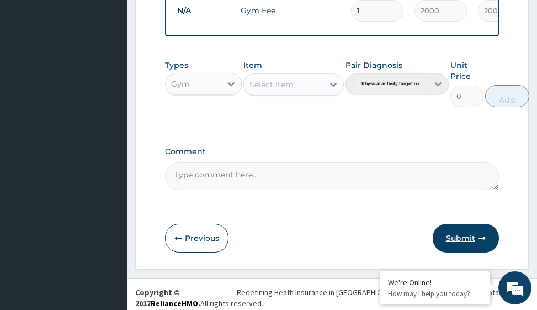
click at [459, 246] on button "Submit" at bounding box center [466, 238] width 66 height 29
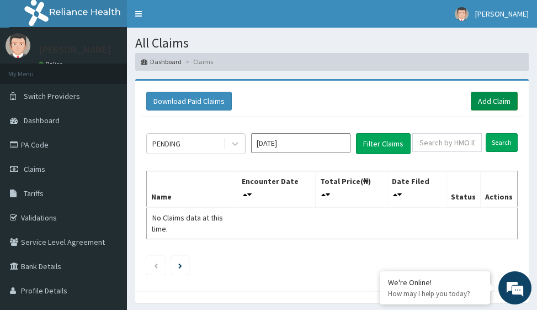
click at [500, 98] on link "Add Claim" at bounding box center [494, 101] width 47 height 19
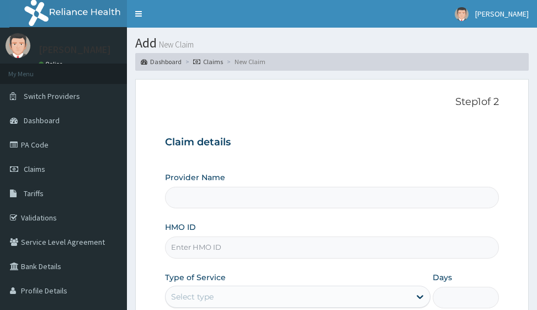
type input "Victors Fitness"
type input "1"
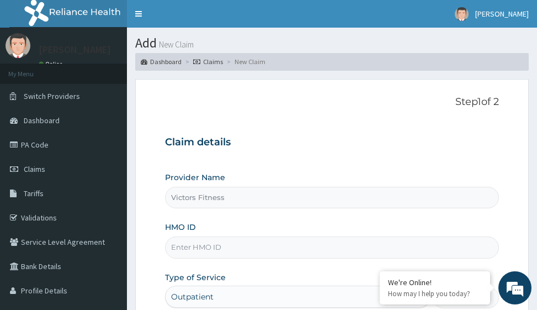
click at [185, 249] on input "HMO ID" at bounding box center [331, 247] width 333 height 22
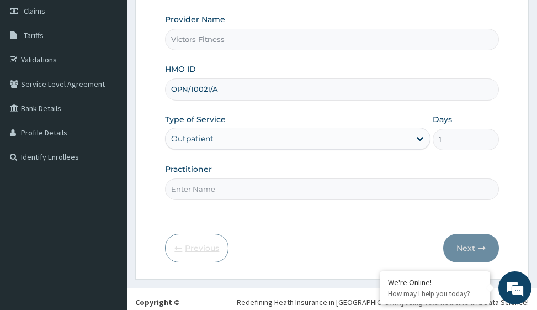
scroll to position [166, 0]
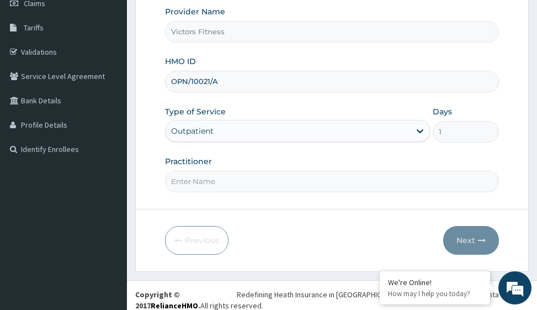
type input "OPN/10021/A"
click at [204, 180] on input "Practitioner" at bounding box center [331, 182] width 333 height 22
type input "GYM"
click at [463, 239] on button "Next" at bounding box center [471, 240] width 56 height 29
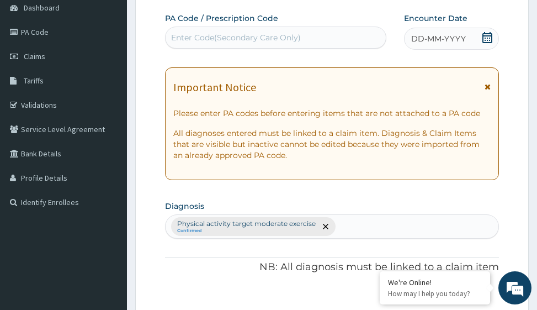
scroll to position [0, 0]
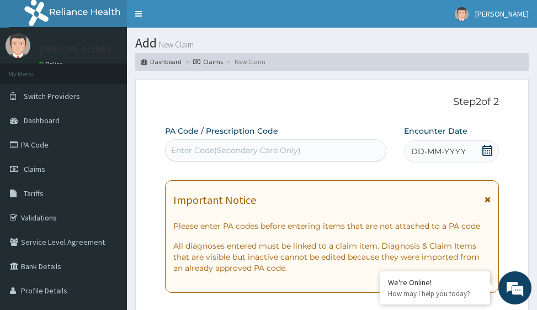
click at [456, 151] on span "DD-MM-YYYY" at bounding box center [438, 151] width 55 height 11
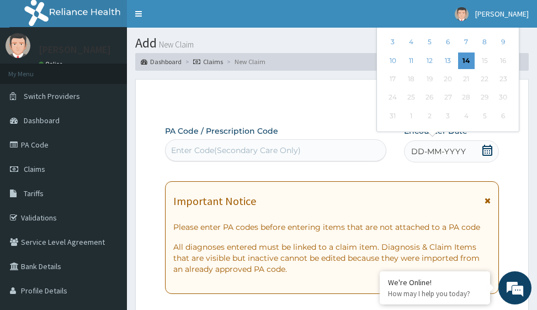
scroll to position [166, 0]
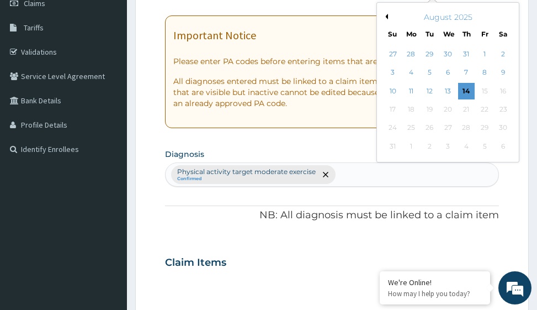
click at [387, 15] on button "Previous Month" at bounding box center [385, 17] width 6 height 6
click at [391, 126] on div "27" at bounding box center [393, 128] width 17 height 17
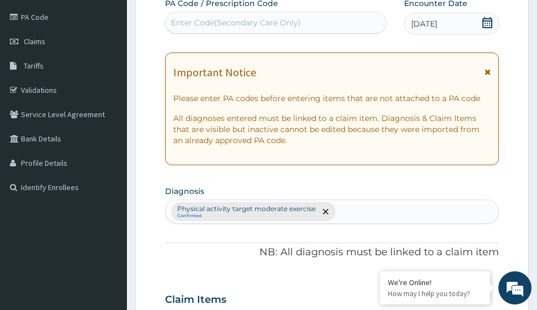
scroll to position [110, 0]
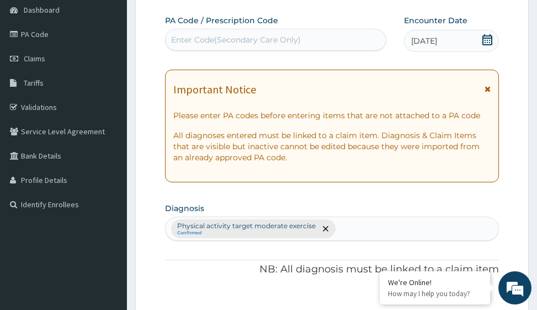
click at [197, 39] on div "Enter Code(Secondary Care Only)" at bounding box center [236, 39] width 130 height 11
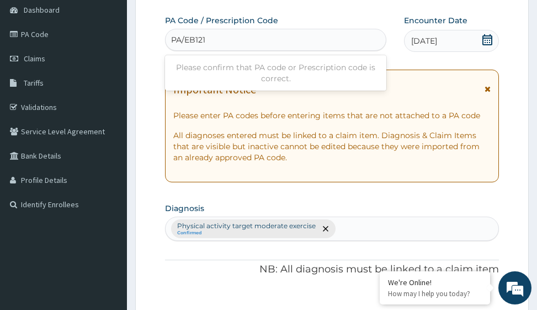
type input "PA/EB1213"
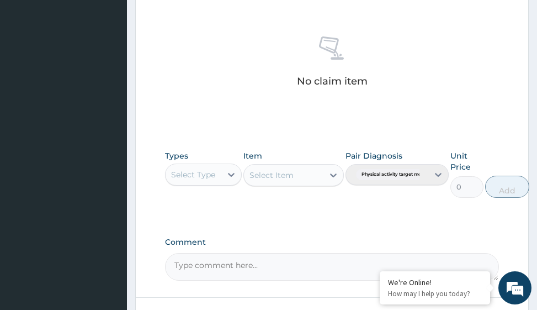
scroll to position [539, 0]
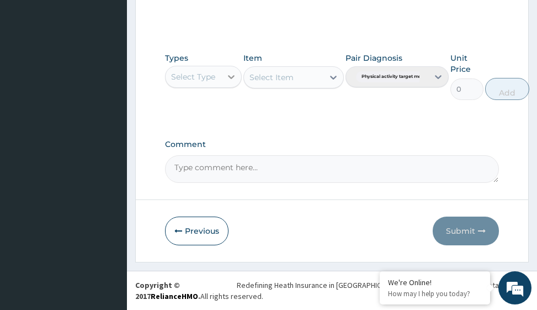
click at [235, 78] on icon at bounding box center [231, 76] width 11 height 11
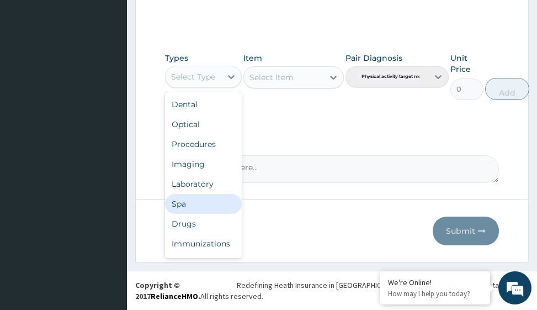
scroll to position [38, 0]
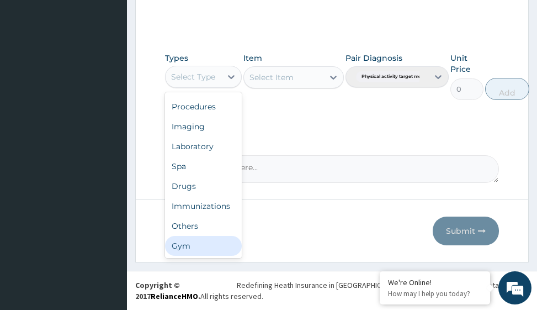
click at [225, 251] on div "Gym" at bounding box center [203, 246] width 77 height 20
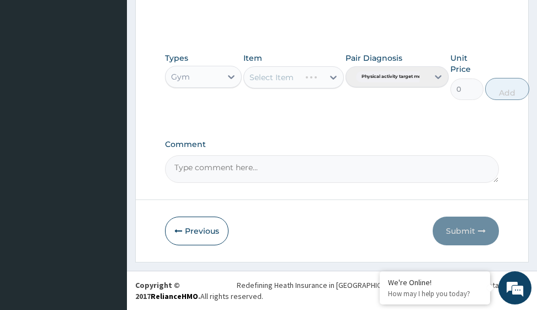
click at [334, 78] on div "Select Item" at bounding box center [293, 77] width 100 height 22
click at [334, 76] on icon at bounding box center [333, 77] width 11 height 11
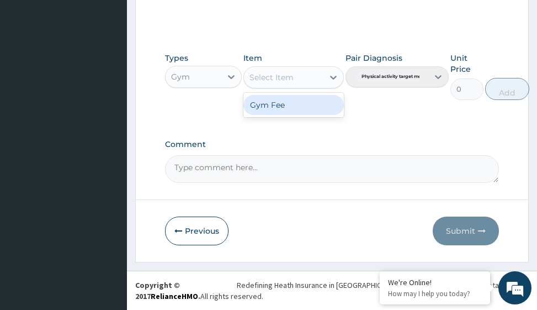
click at [327, 99] on div "Gym Fee" at bounding box center [293, 105] width 100 height 20
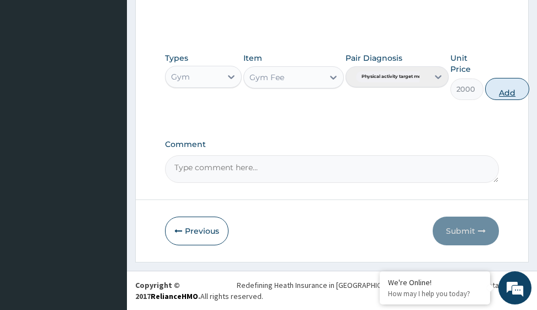
click at [511, 91] on button "Add" at bounding box center [507, 89] width 44 height 22
type input "0"
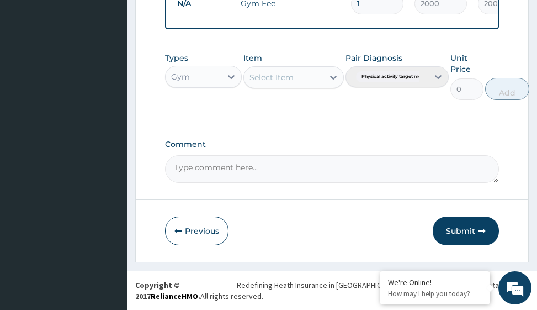
scroll to position [480, 0]
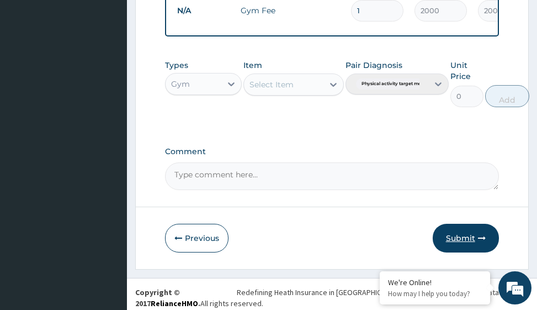
click at [461, 245] on button "Submit" at bounding box center [466, 238] width 66 height 29
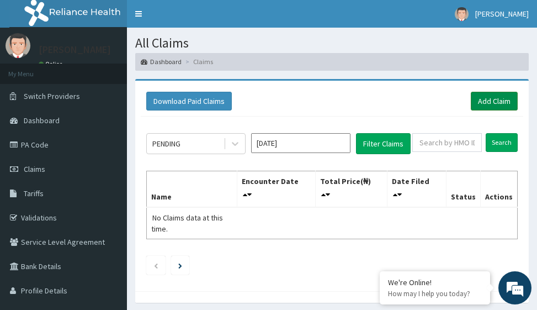
click at [493, 99] on link "Add Claim" at bounding box center [494, 101] width 47 height 19
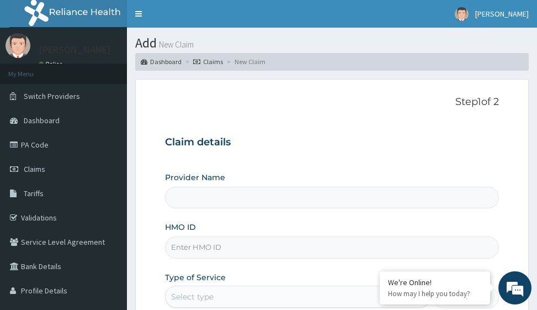
type input "Victors Fitness"
type input "1"
click at [204, 247] on input "HMO ID" at bounding box center [331, 247] width 333 height 22
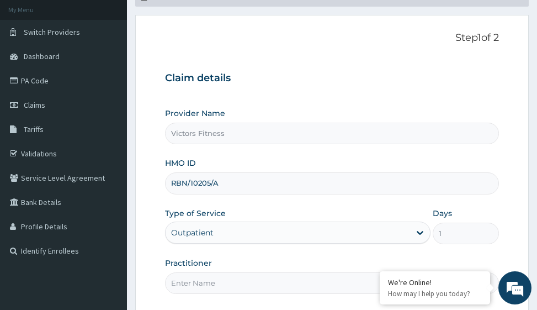
scroll to position [175, 0]
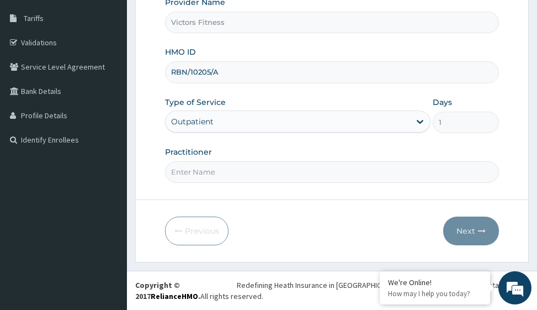
type input "RBN/10205/A"
click at [195, 169] on input "Practitioner" at bounding box center [331, 172] width 333 height 22
type input "GYM"
click at [461, 231] on button "Next" at bounding box center [471, 230] width 56 height 29
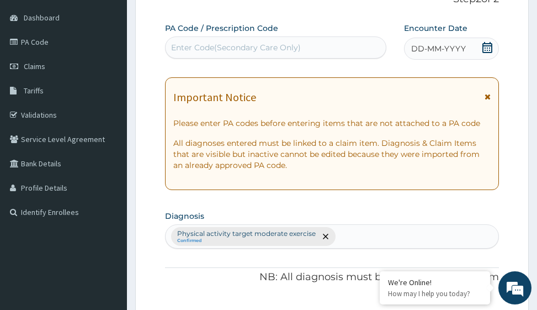
scroll to position [0, 0]
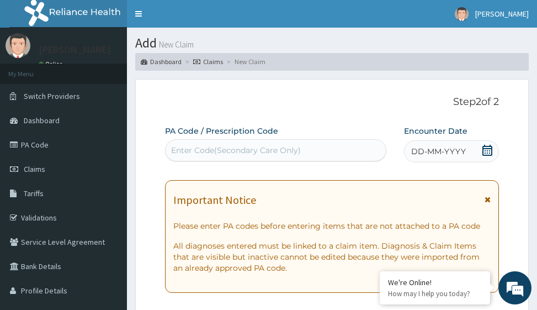
click at [450, 157] on div "DD-MM-YYYY" at bounding box center [451, 151] width 95 height 22
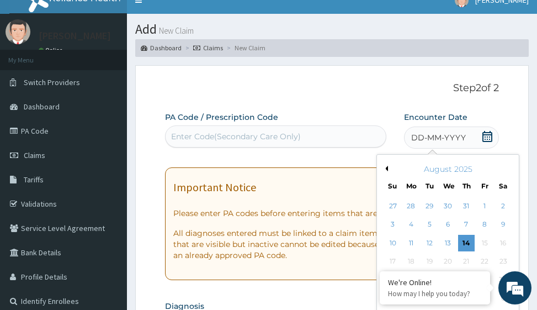
scroll to position [110, 0]
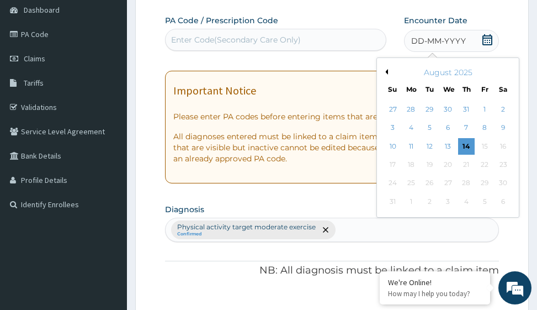
click at [386, 71] on button "Previous Month" at bounding box center [385, 72] width 6 height 6
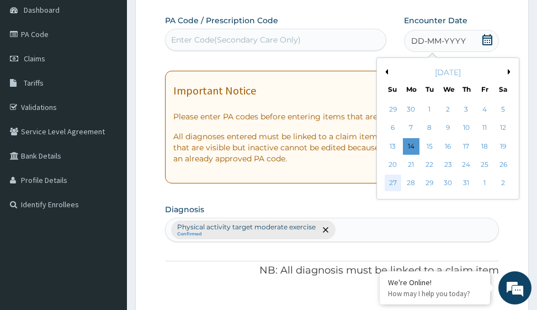
click at [395, 181] on div "27" at bounding box center [393, 183] width 17 height 17
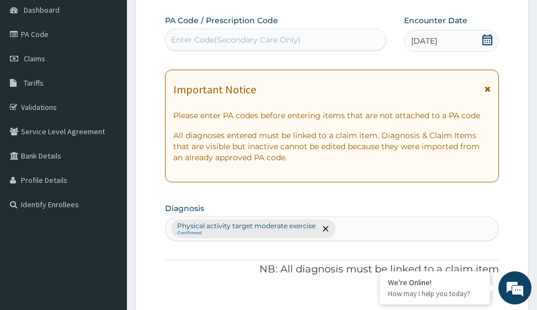
click at [190, 40] on div "Enter Code(Secondary Care Only)" at bounding box center [236, 39] width 130 height 11
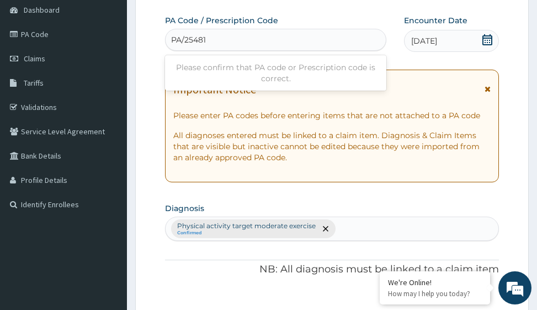
type input "PA/25481E"
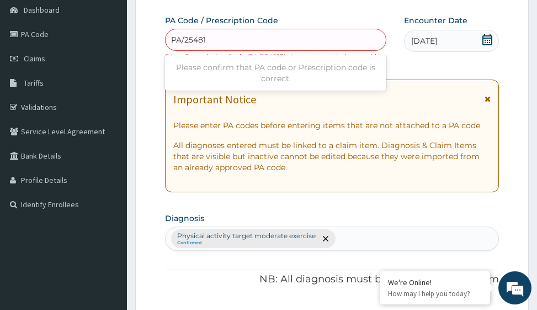
type input "PA/254815"
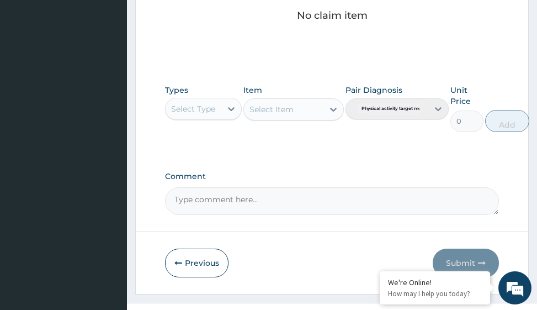
scroll to position [549, 0]
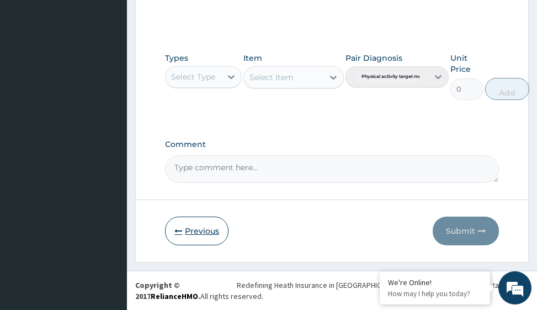
click at [202, 227] on button "Previous" at bounding box center [196, 230] width 63 height 29
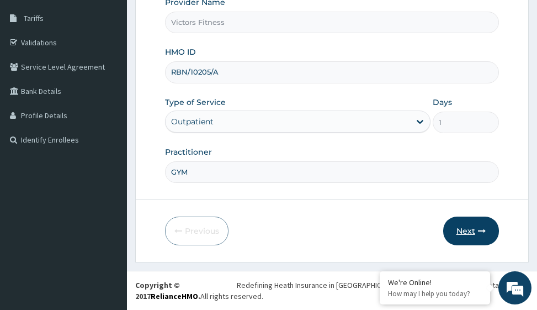
click at [471, 230] on button "Next" at bounding box center [471, 230] width 56 height 29
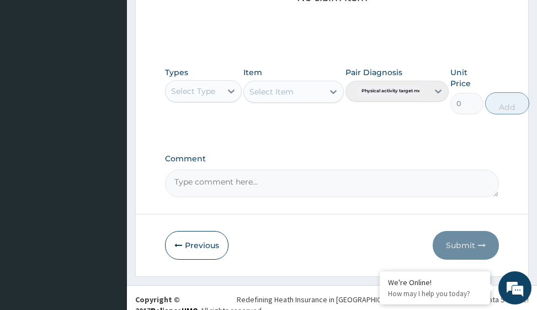
scroll to position [539, 0]
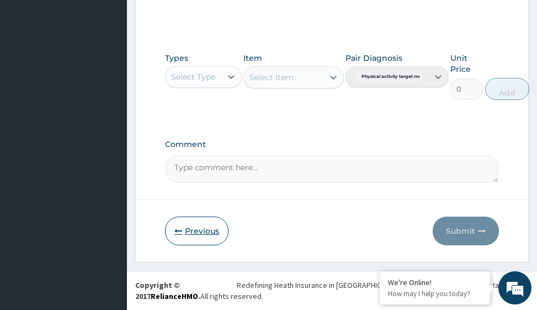
click at [203, 232] on button "Previous" at bounding box center [196, 230] width 63 height 29
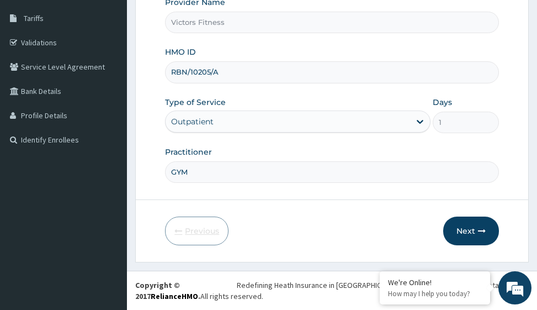
scroll to position [175, 0]
drag, startPoint x: 225, startPoint y: 72, endPoint x: 155, endPoint y: 84, distance: 71.1
click at [155, 84] on form "Step 1 of 2 Claim details Provider Name Victors Fitness HMO ID RBN/10205/A Type…" at bounding box center [332, 83] width 394 height 358
type input "NBC/11312/A"
click at [468, 229] on button "Next" at bounding box center [471, 230] width 56 height 29
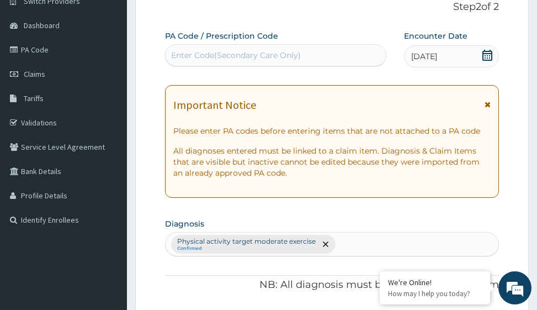
scroll to position [0, 0]
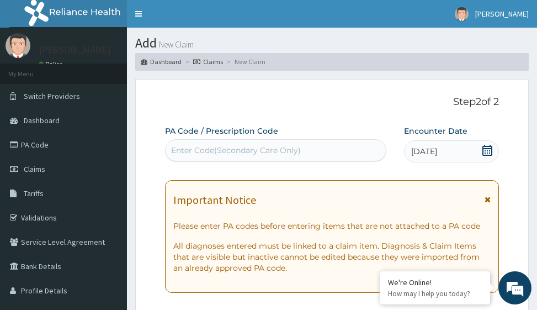
click at [264, 148] on div "Enter Code(Secondary Care Only)" at bounding box center [236, 150] width 130 height 11
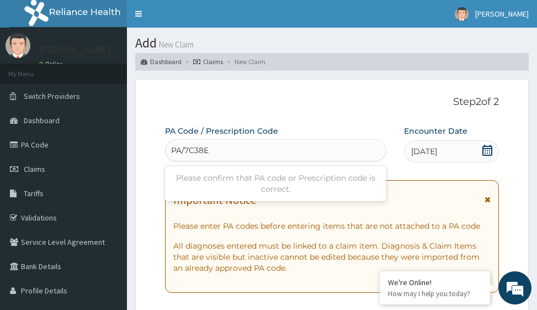
type input "PA/7C38EF"
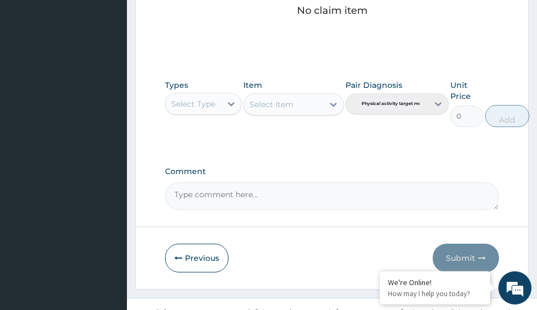
scroll to position [539, 0]
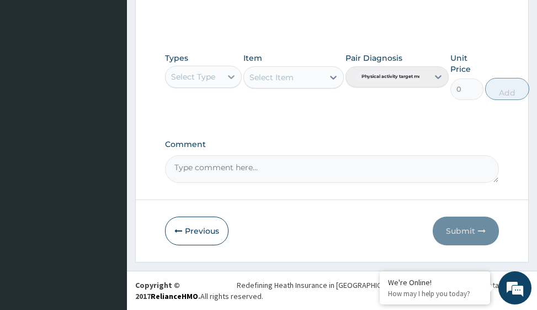
click at [233, 74] on icon at bounding box center [231, 76] width 11 height 11
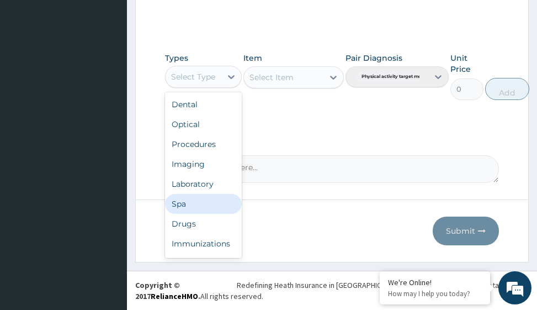
scroll to position [38, 0]
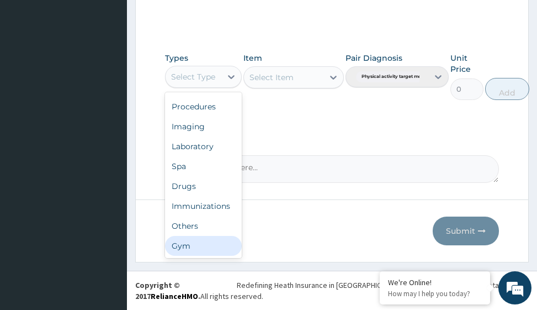
click at [205, 243] on div "Gym" at bounding box center [203, 246] width 77 height 20
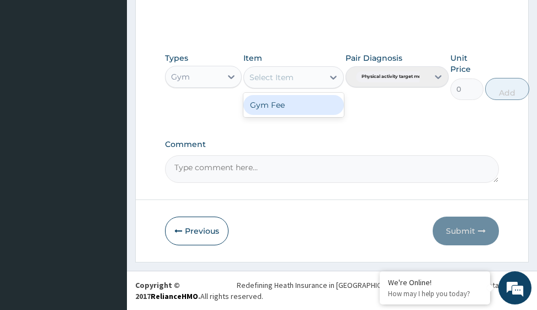
click at [330, 76] on icon at bounding box center [333, 78] width 7 height 4
click at [301, 111] on div "Gym Fee" at bounding box center [293, 105] width 100 height 20
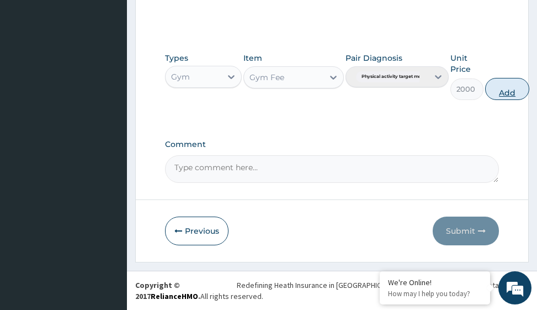
click at [511, 92] on button "Add" at bounding box center [507, 89] width 44 height 22
type input "0"
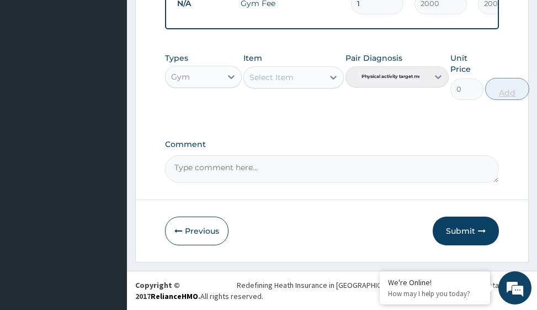
scroll to position [480, 0]
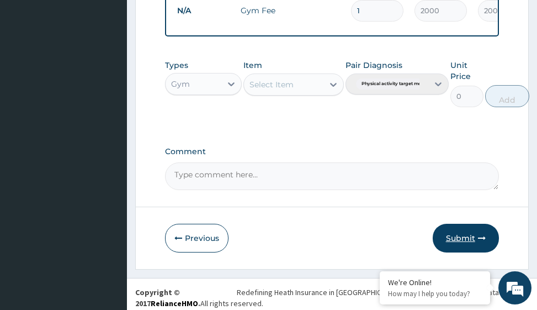
click at [465, 246] on button "Submit" at bounding box center [466, 238] width 66 height 29
